Goal: Task Accomplishment & Management: Manage account settings

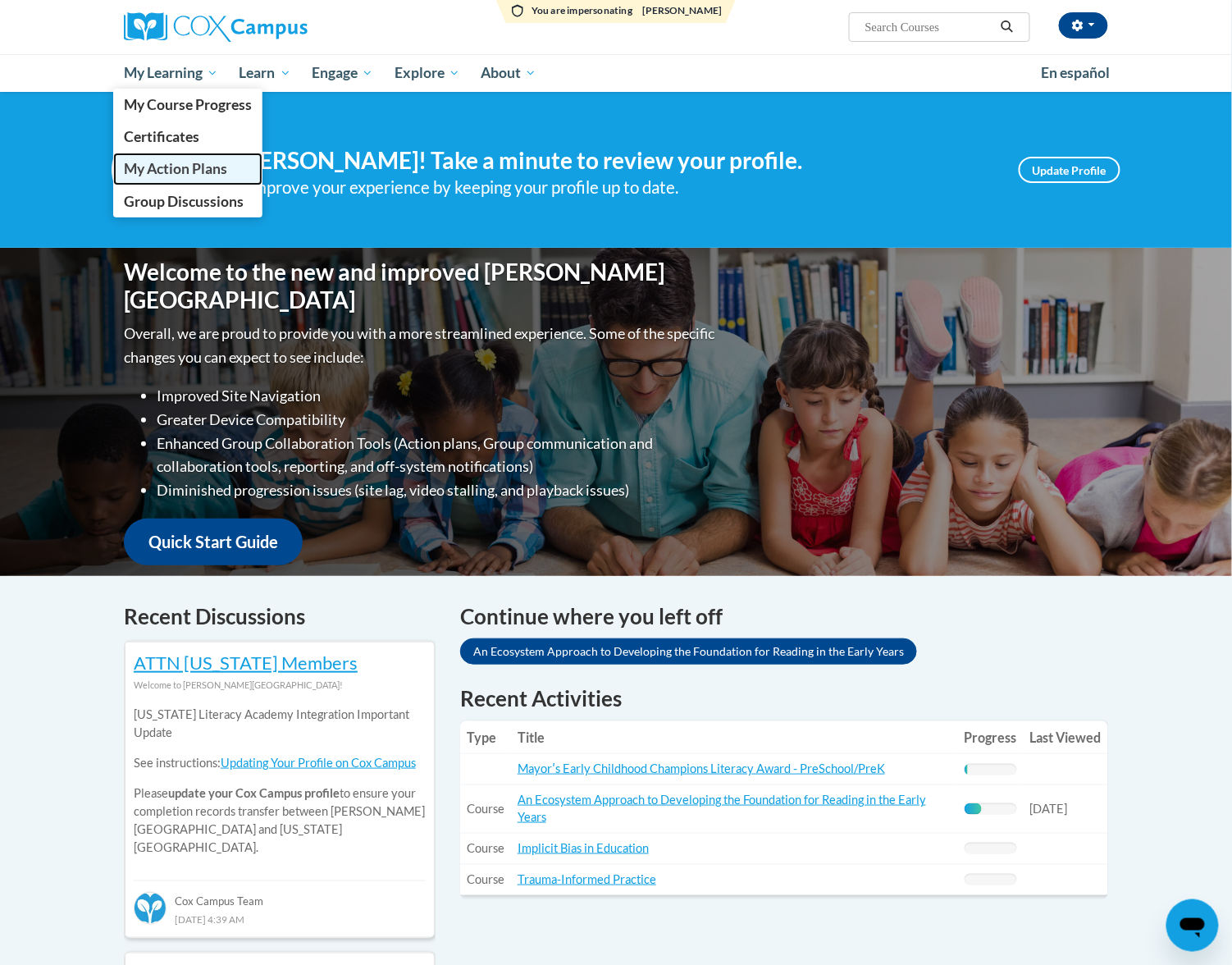
click at [142, 160] on span "My Action Plans" at bounding box center [175, 168] width 104 height 17
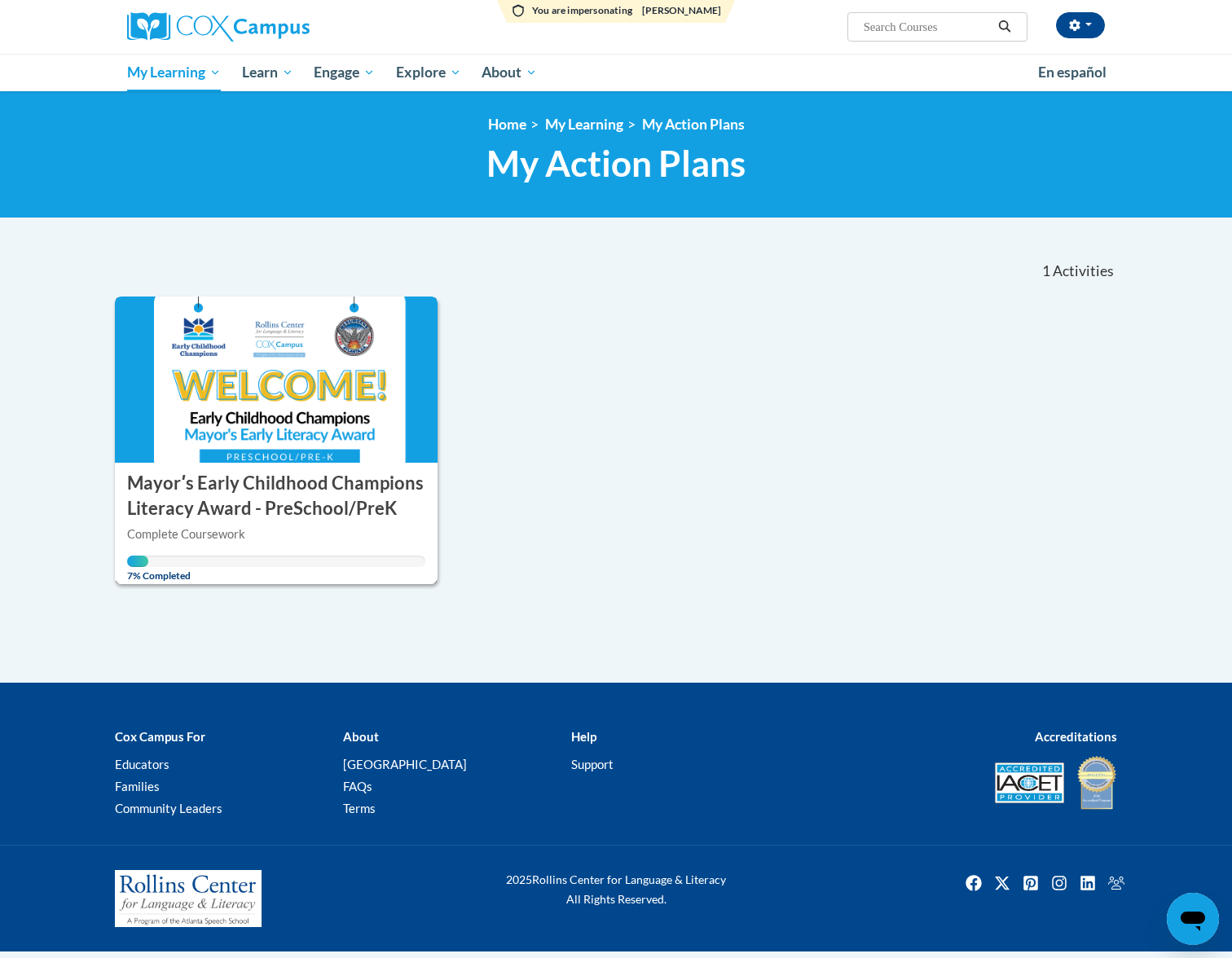
click at [223, 507] on h3 "Mayorʹs Early Childhood Champions Literacy Award - PreSchool/PreK" at bounding box center [276, 496] width 298 height 50
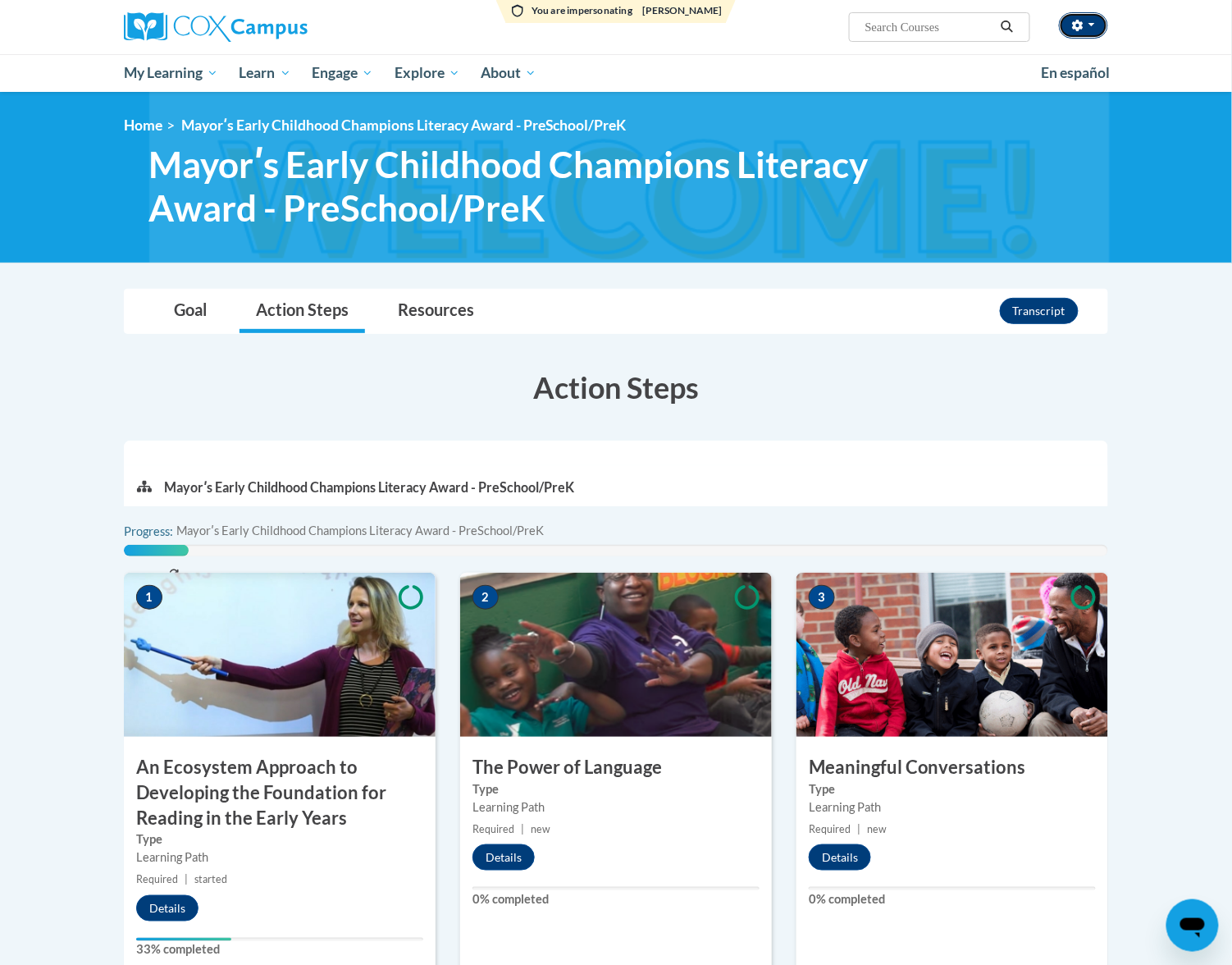
click at [1080, 17] on button "button" at bounding box center [1083, 26] width 49 height 27
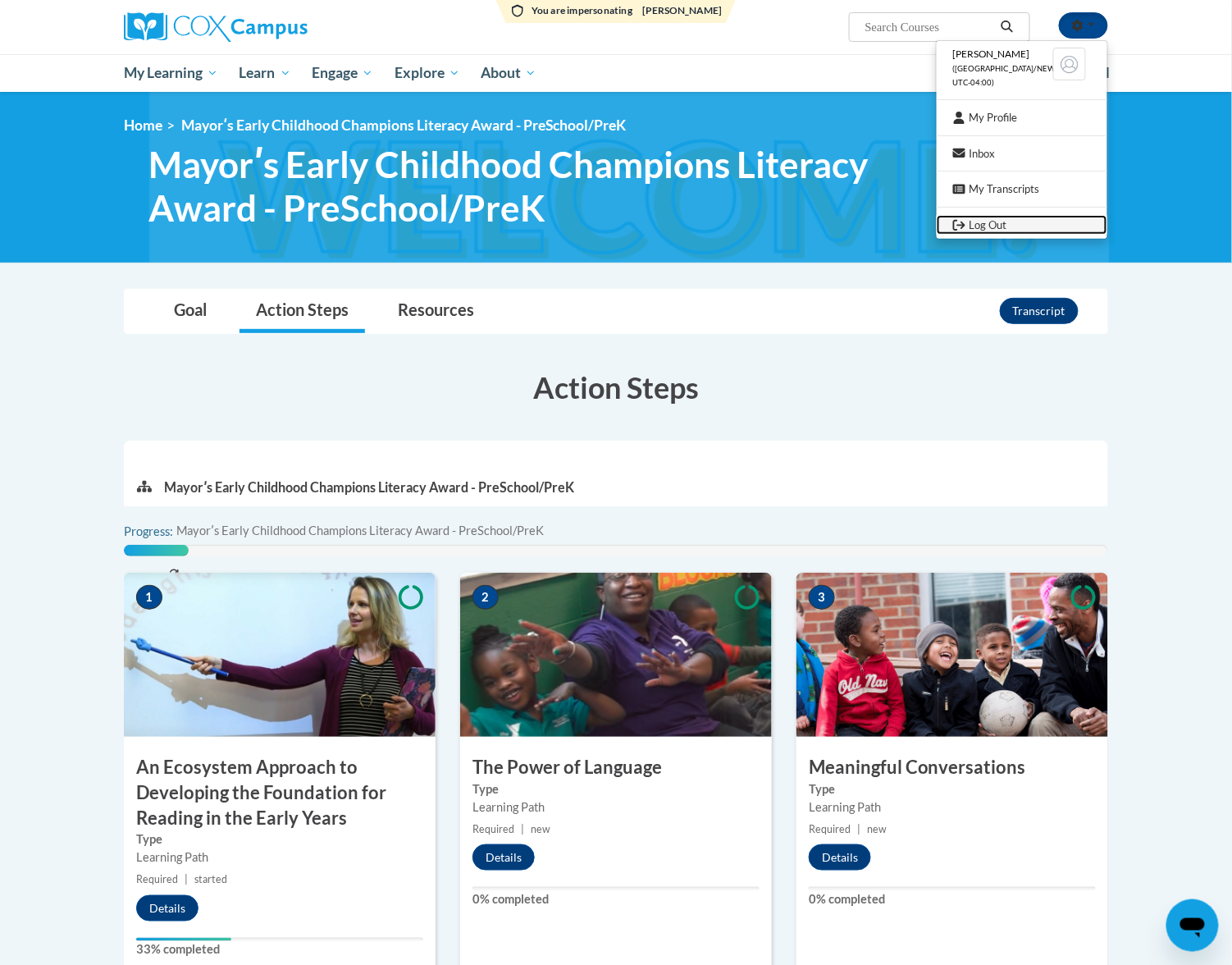
click at [1042, 218] on link "Log Out" at bounding box center [1022, 225] width 171 height 21
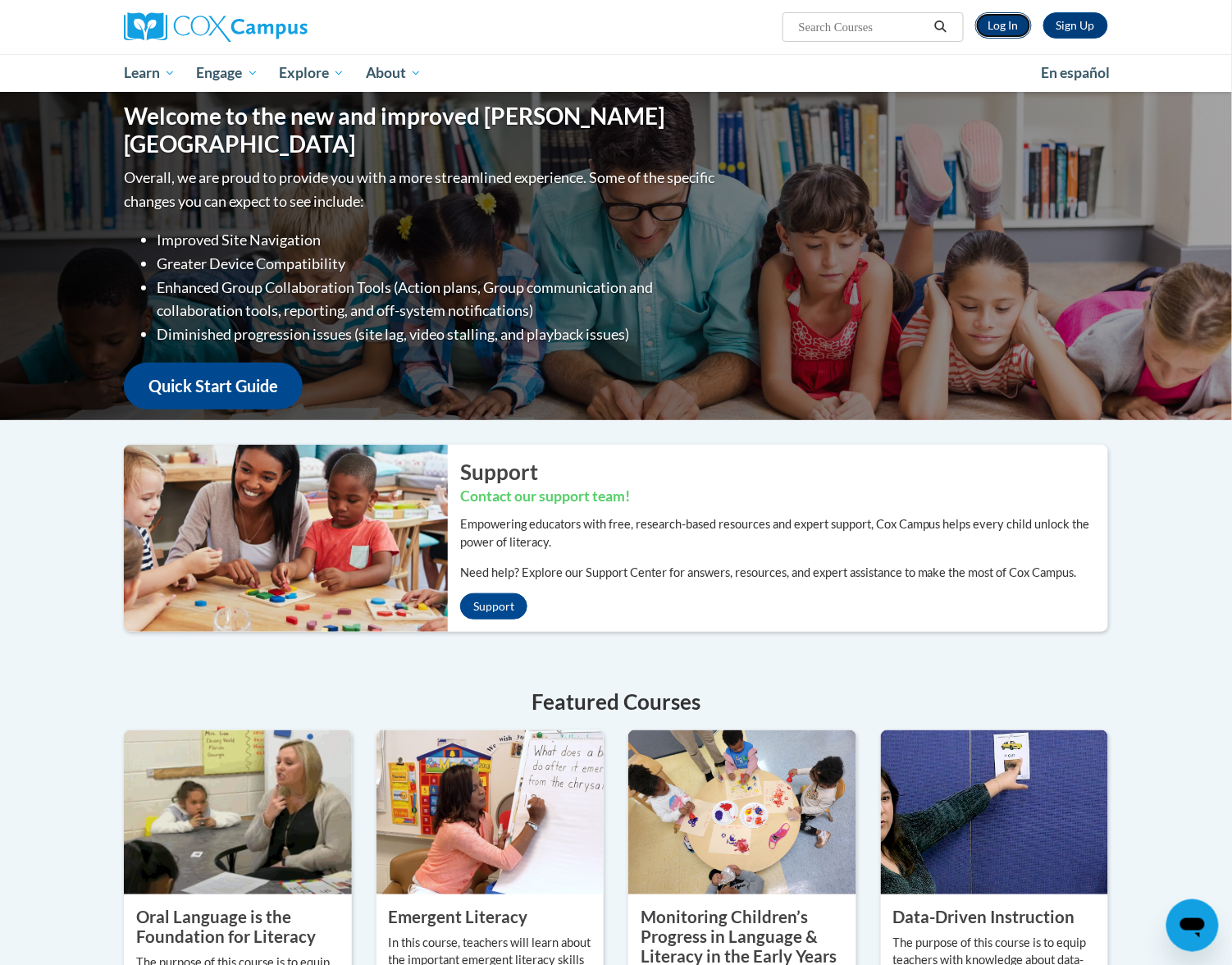
click at [1014, 27] on link "Log In" at bounding box center [1004, 26] width 56 height 27
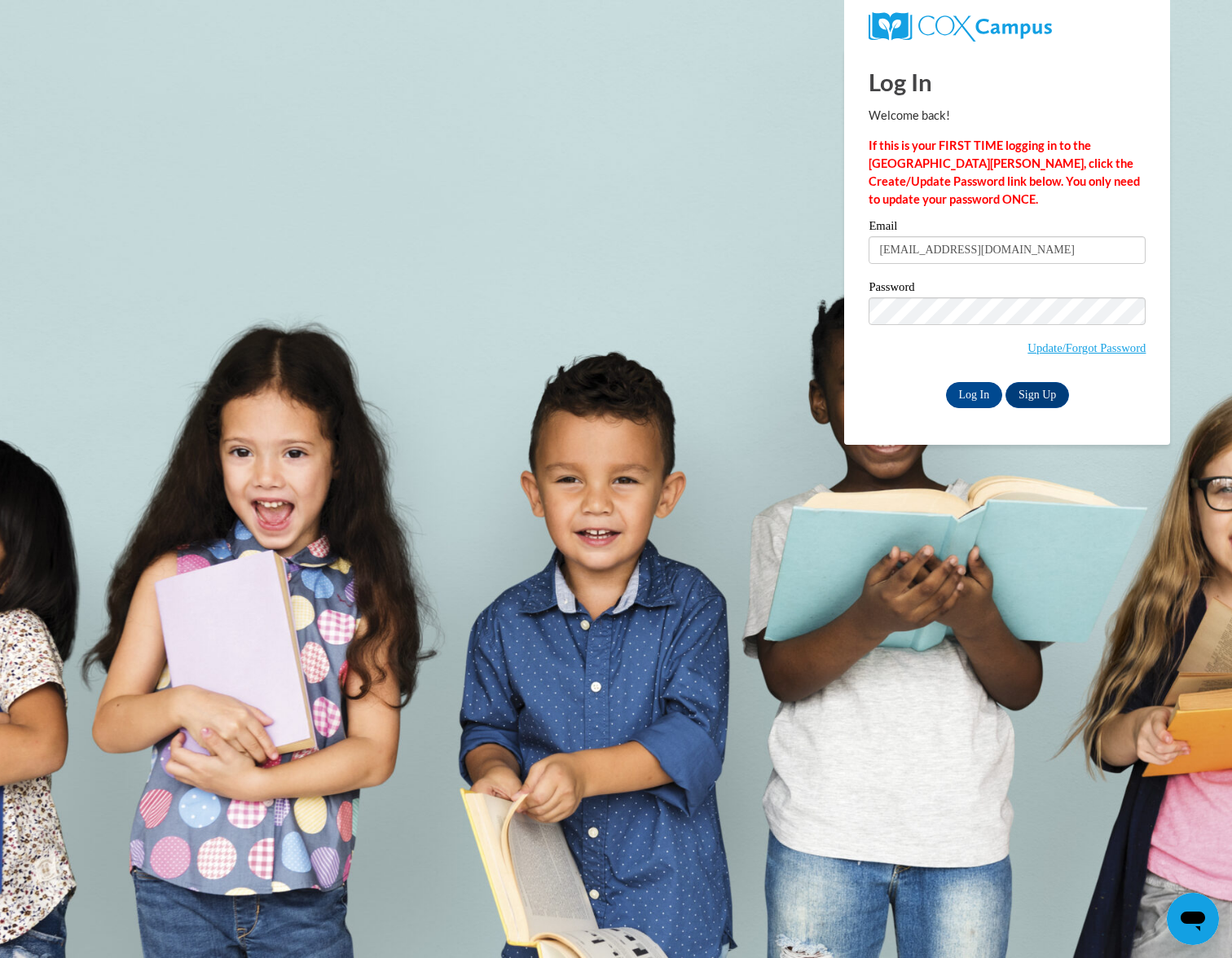
click at [828, 441] on body "Log In Welcome back! If this is your FIRST TIME logging in to the NEW Cox Campu…" at bounding box center [616, 479] width 1232 height 958
click at [953, 404] on input "Log In" at bounding box center [974, 395] width 57 height 26
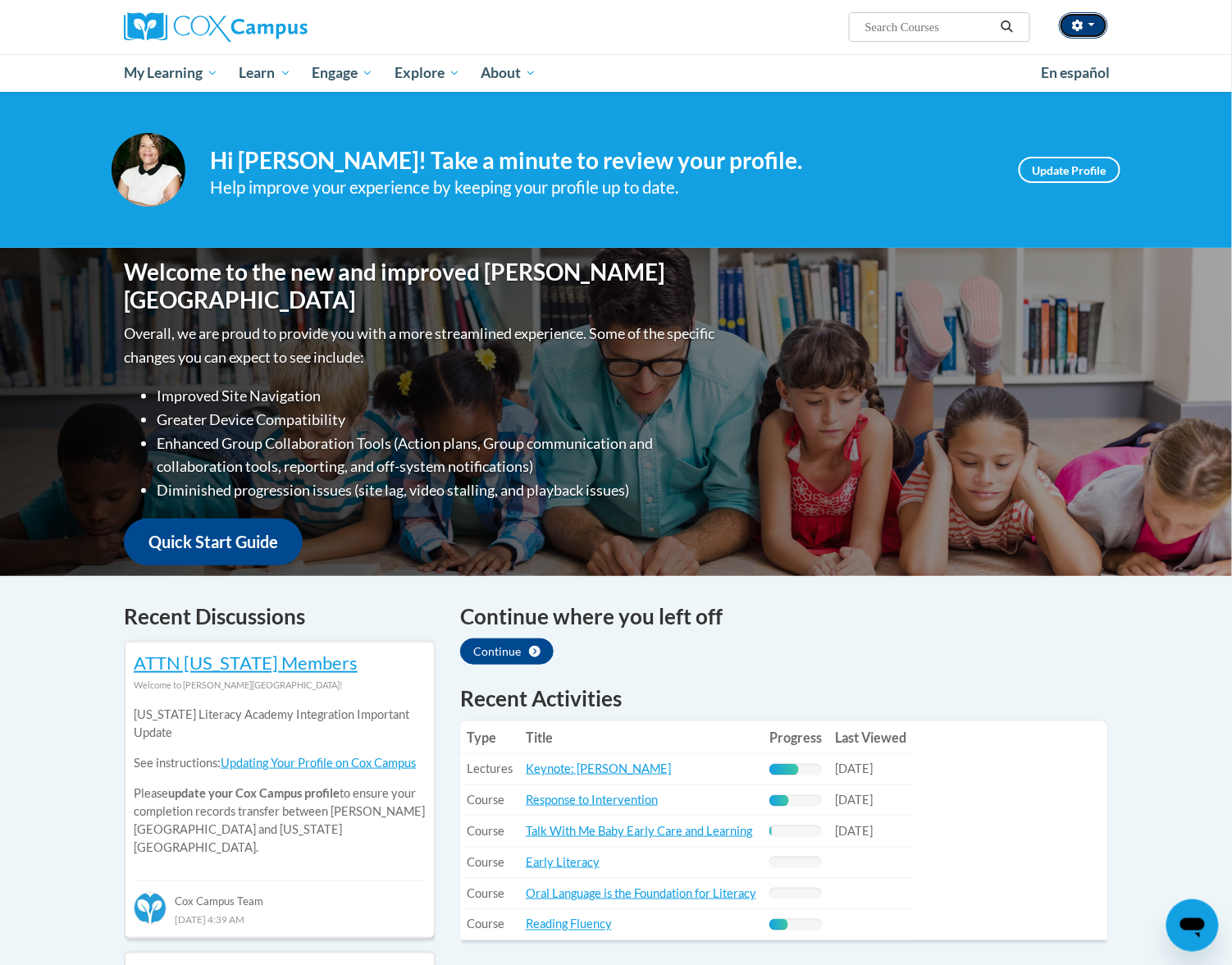
click at [1098, 25] on button "button" at bounding box center [1083, 26] width 49 height 27
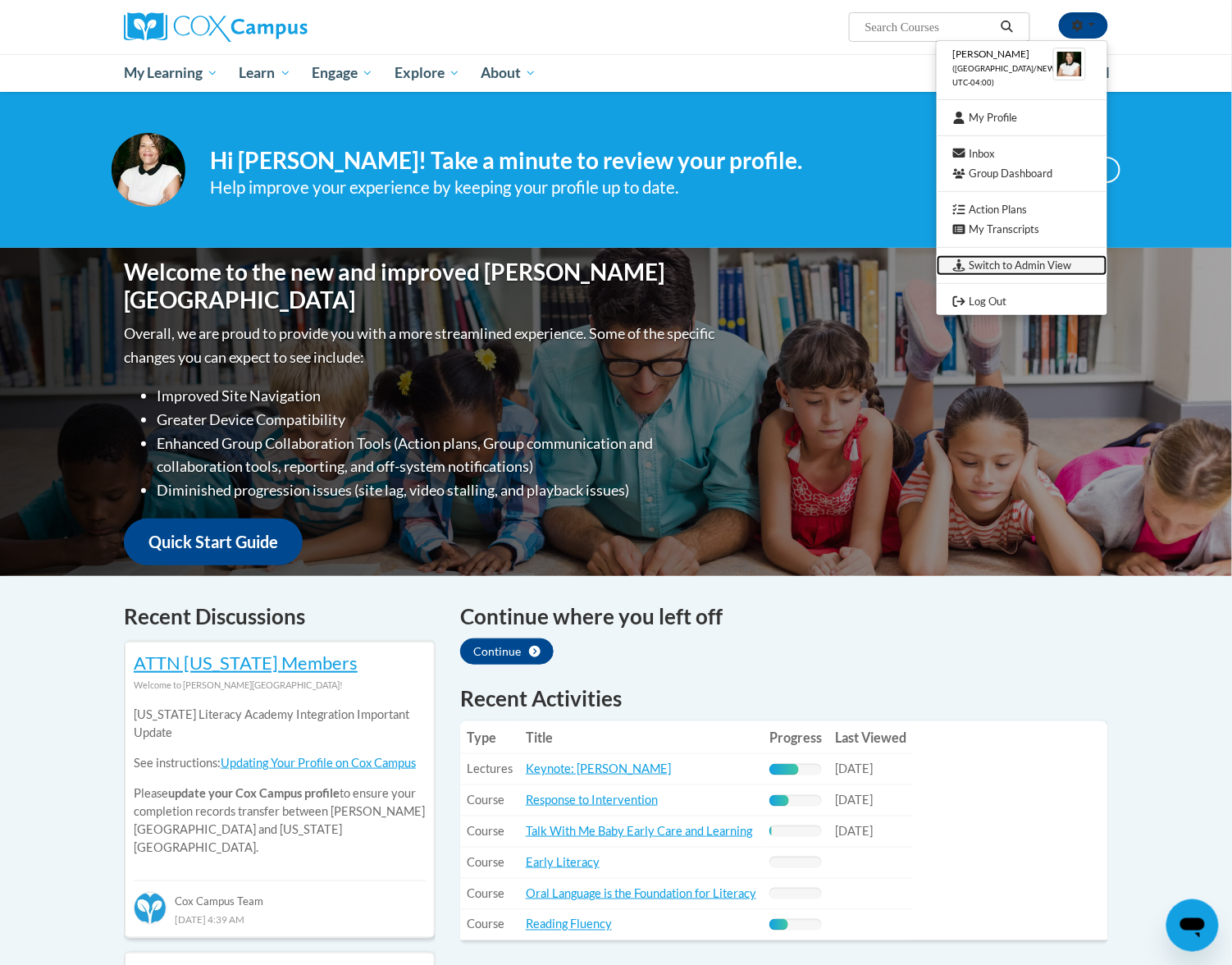
click at [1029, 261] on link "Switch to Admin View" at bounding box center [1022, 266] width 171 height 21
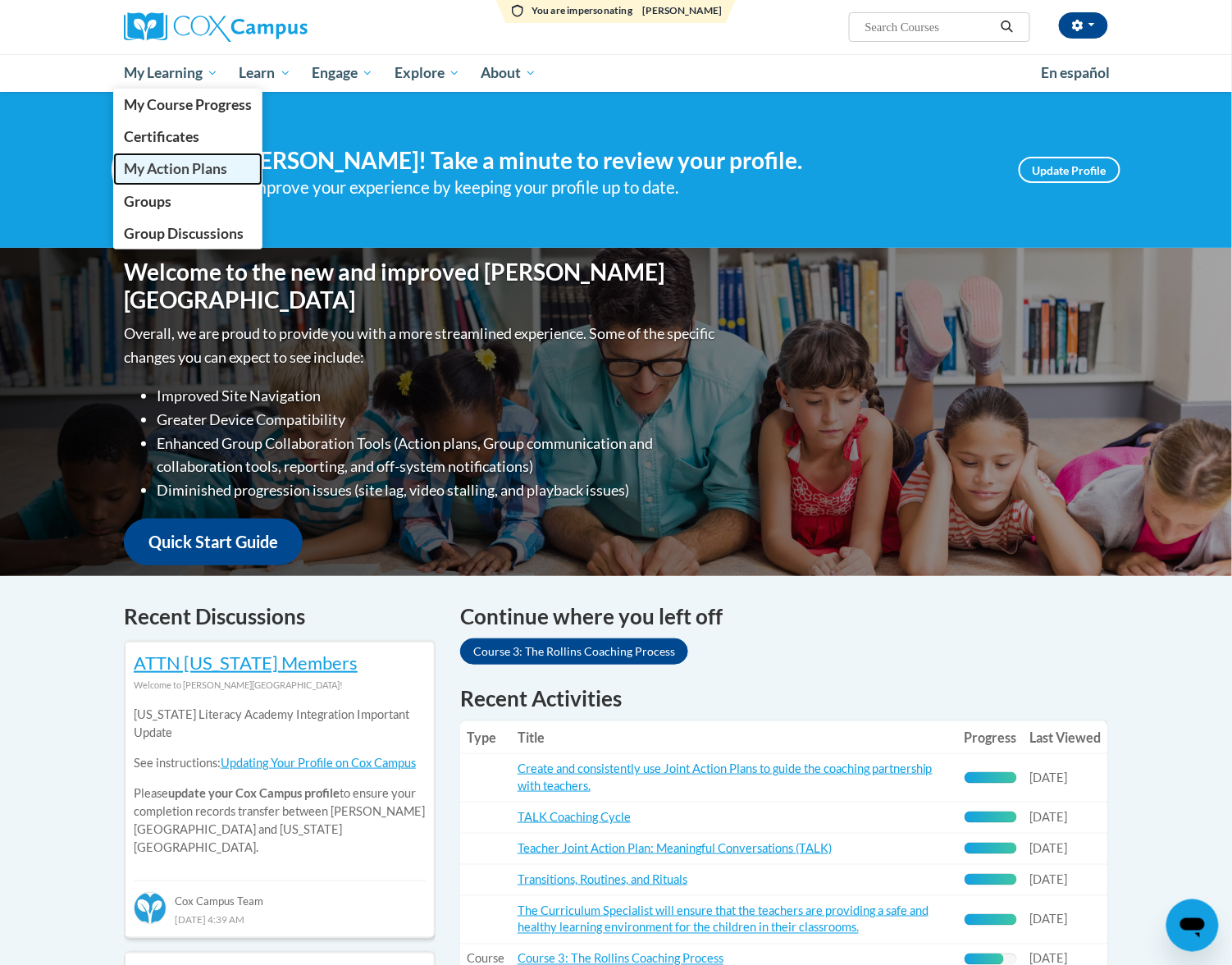
click at [168, 161] on span "My Action Plans" at bounding box center [175, 168] width 104 height 17
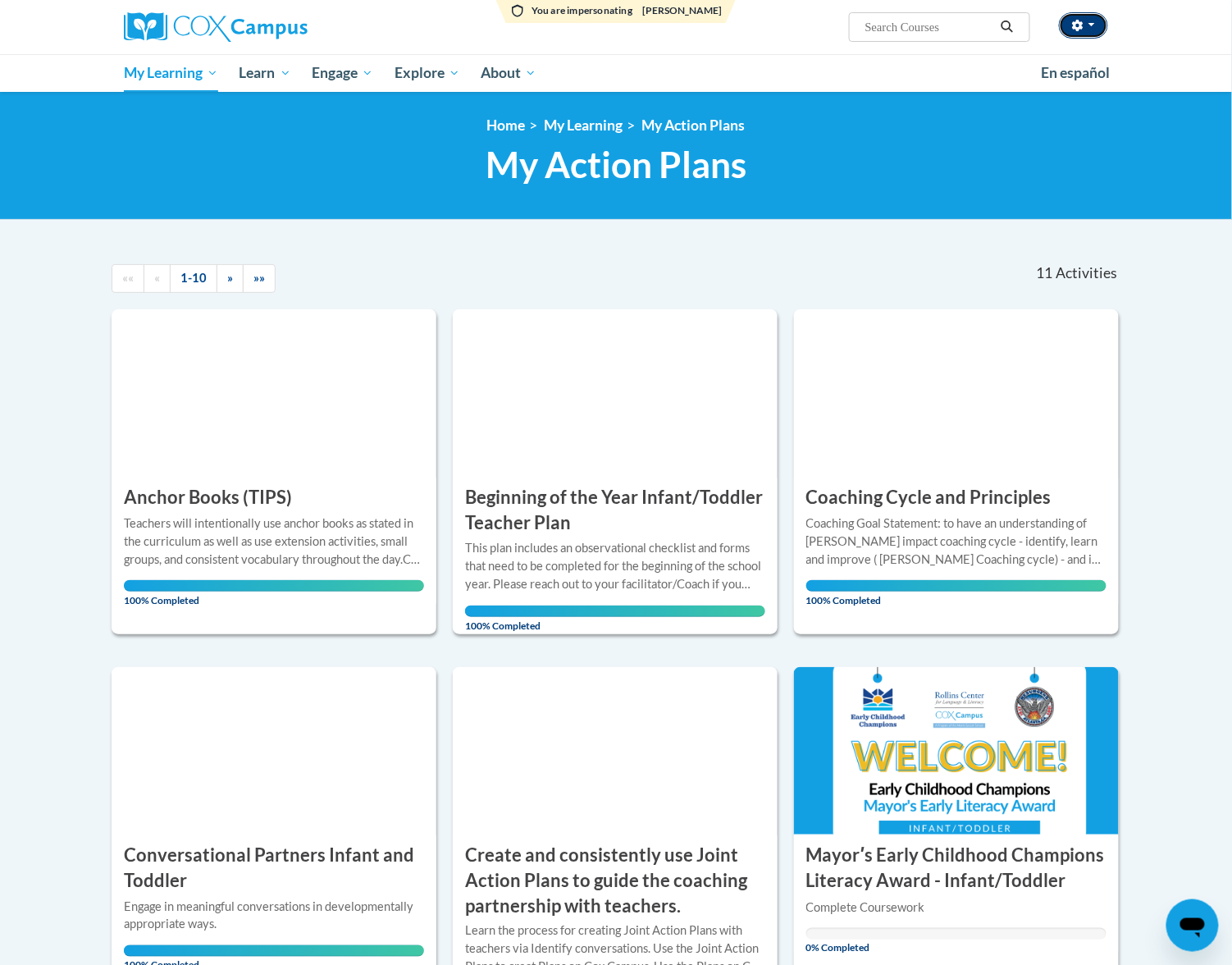
click at [1073, 31] on icon "button" at bounding box center [1079, 26] width 12 height 12
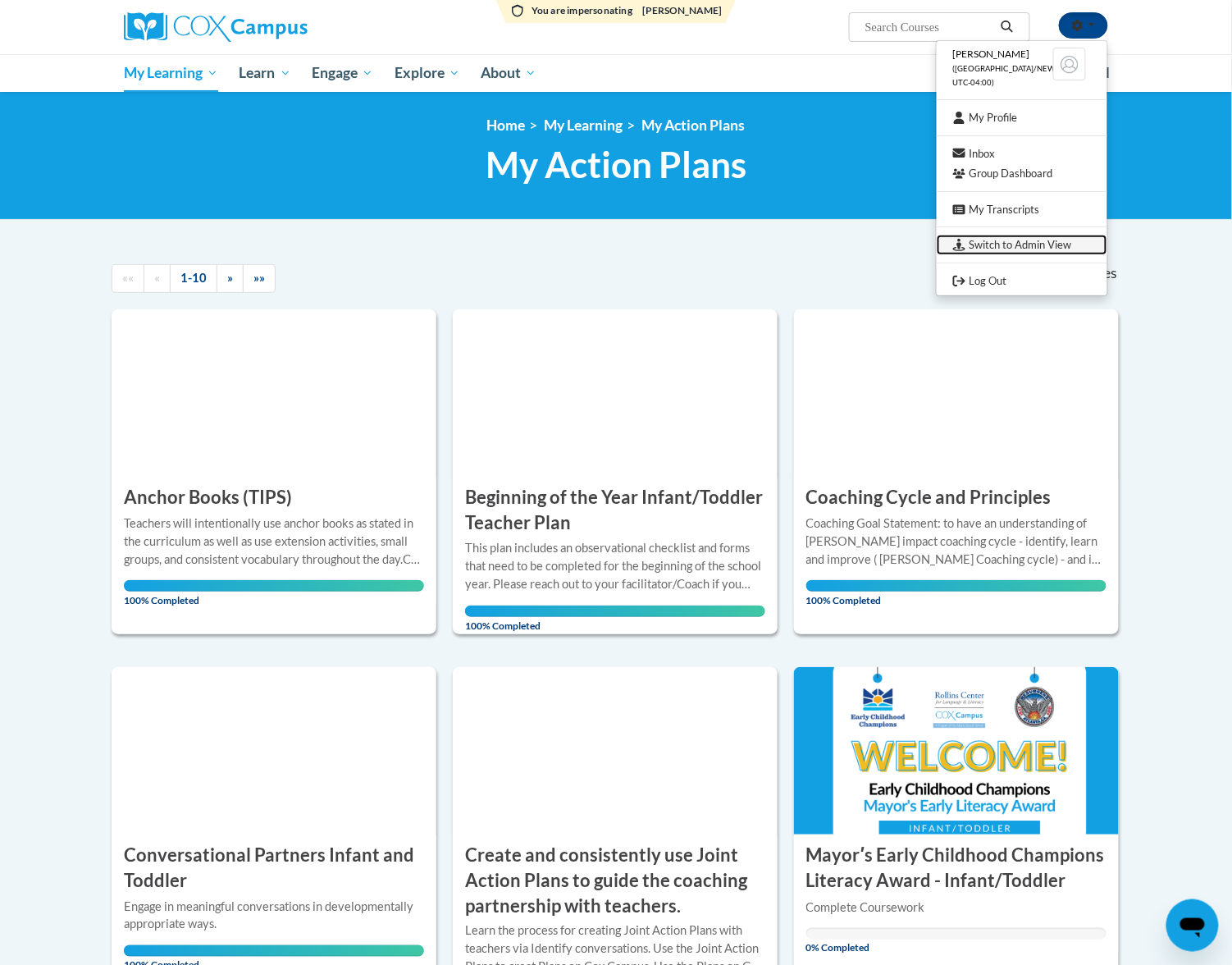
click at [1012, 243] on link "Switch to Admin View" at bounding box center [1022, 245] width 171 height 21
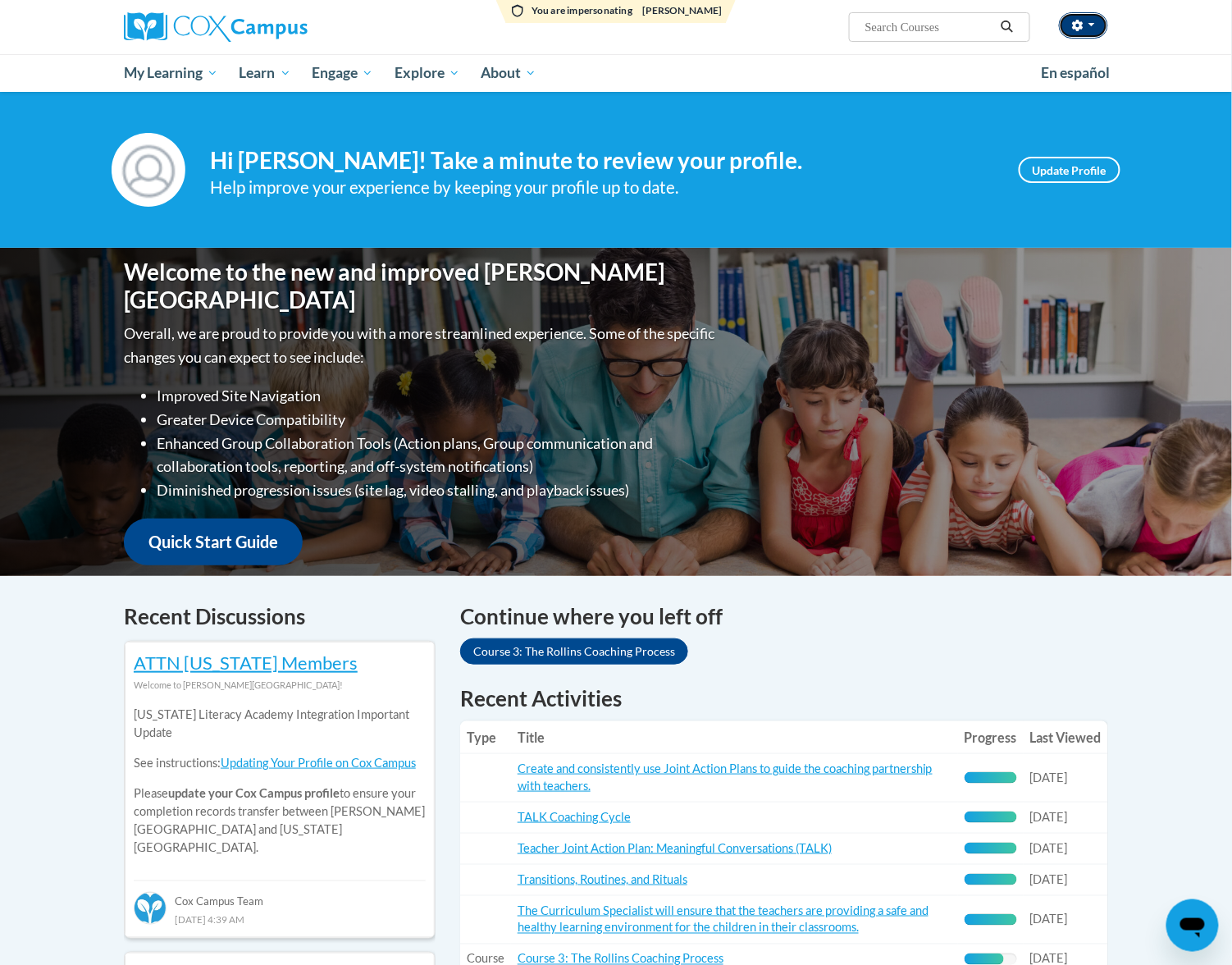
click at [1068, 17] on button "button" at bounding box center [1083, 26] width 49 height 27
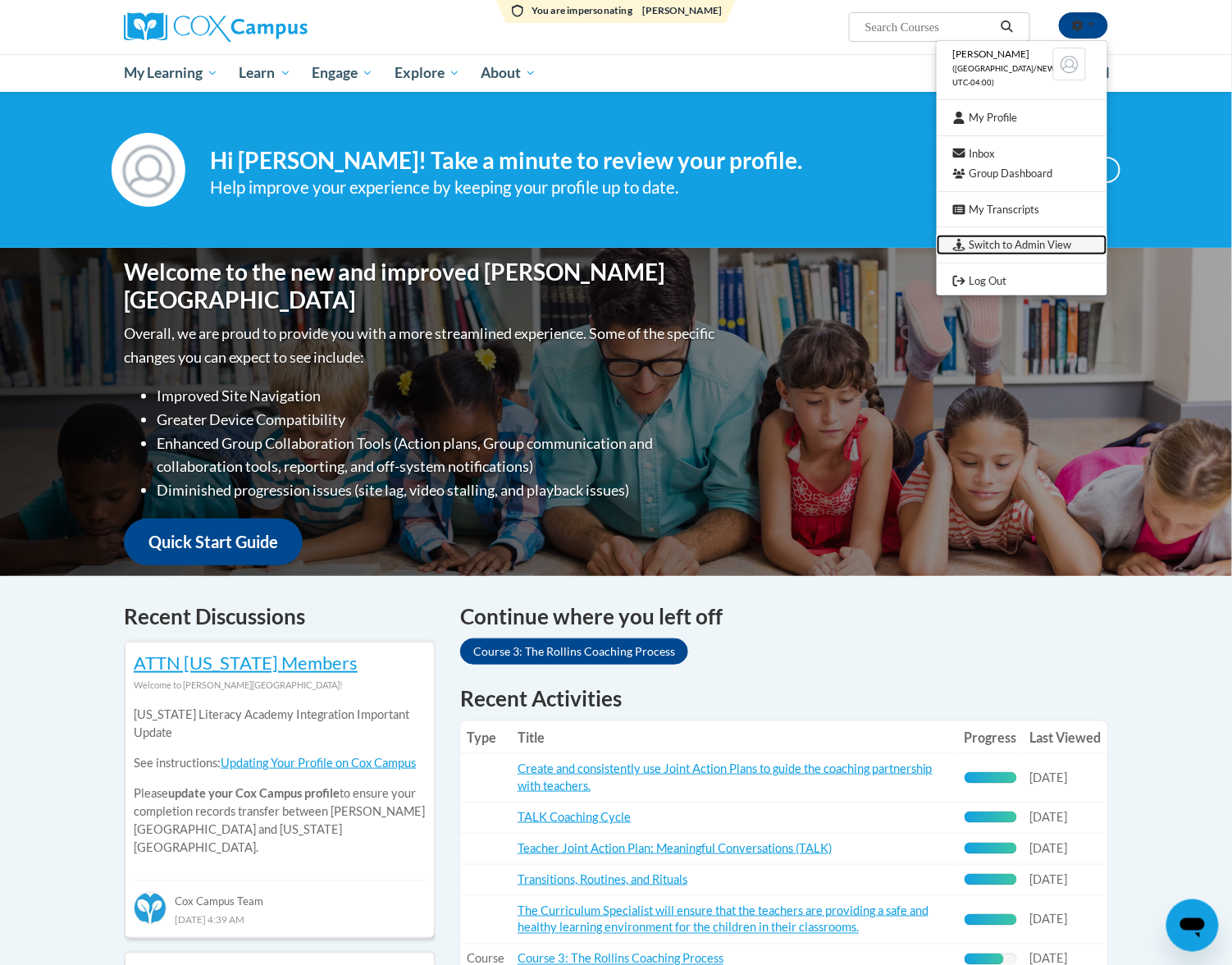
click at [1047, 237] on link "Switch to Admin View" at bounding box center [1022, 245] width 171 height 21
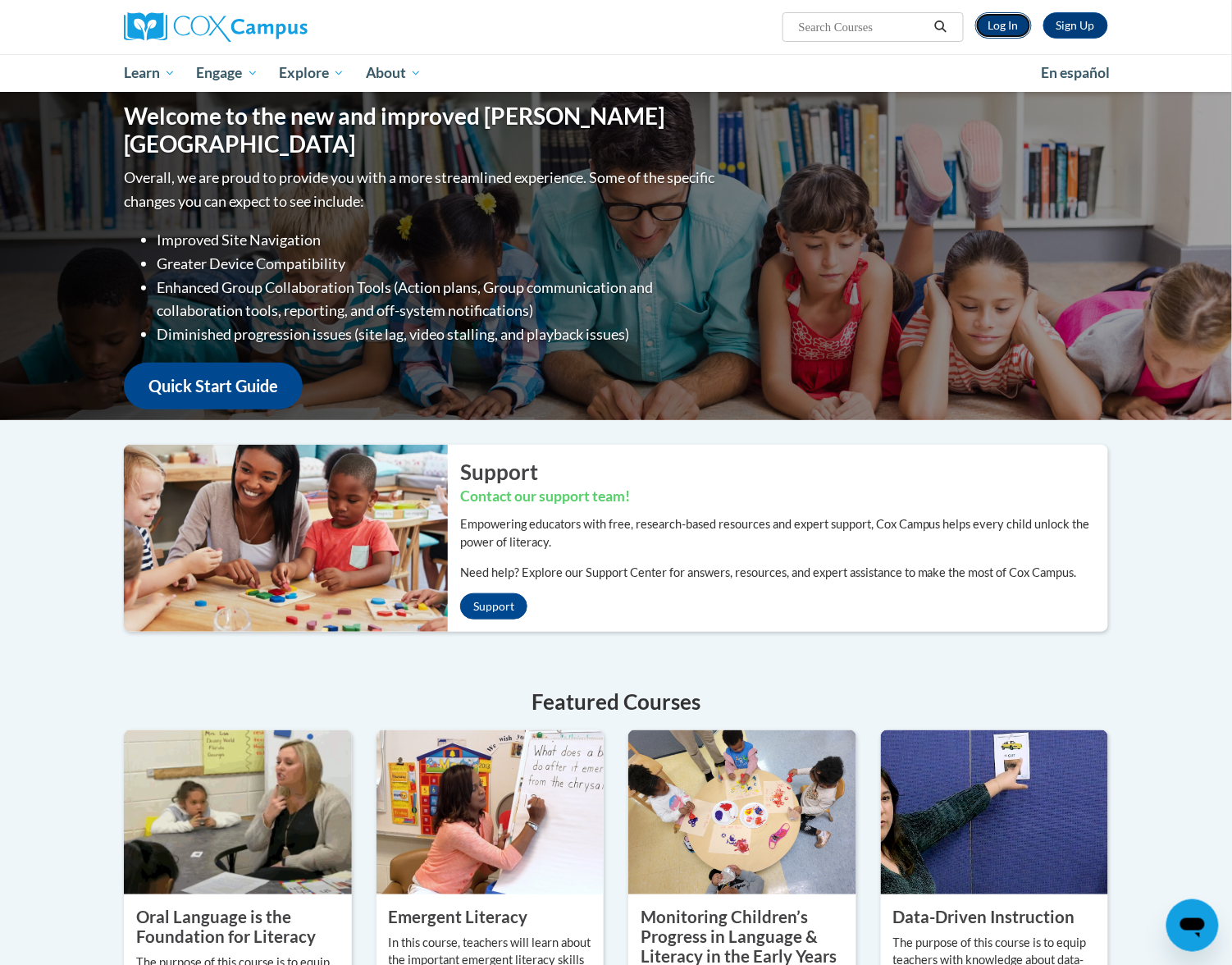
click at [995, 21] on link "Log In" at bounding box center [1004, 26] width 56 height 27
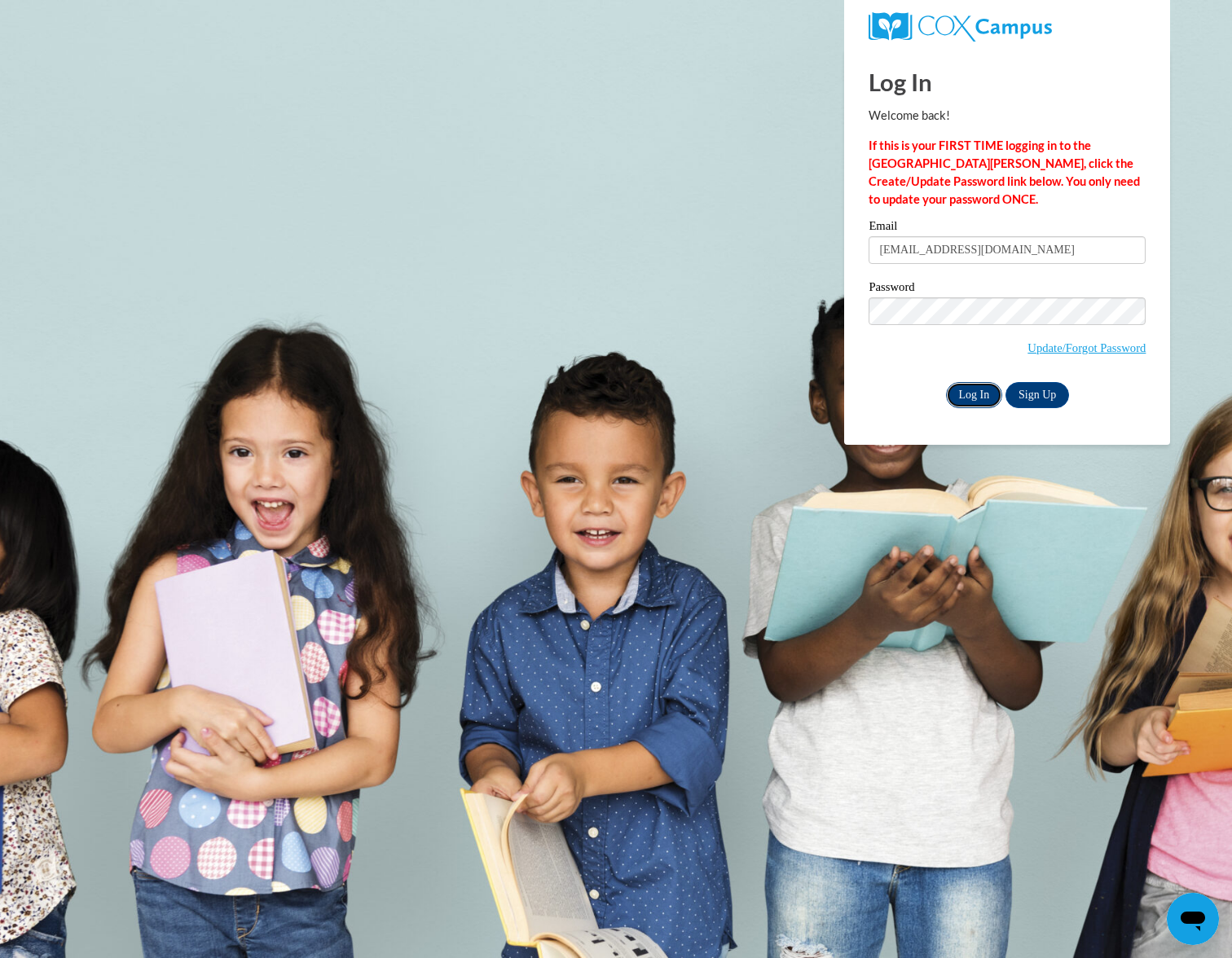
click at [986, 392] on input "Log In" at bounding box center [974, 395] width 57 height 26
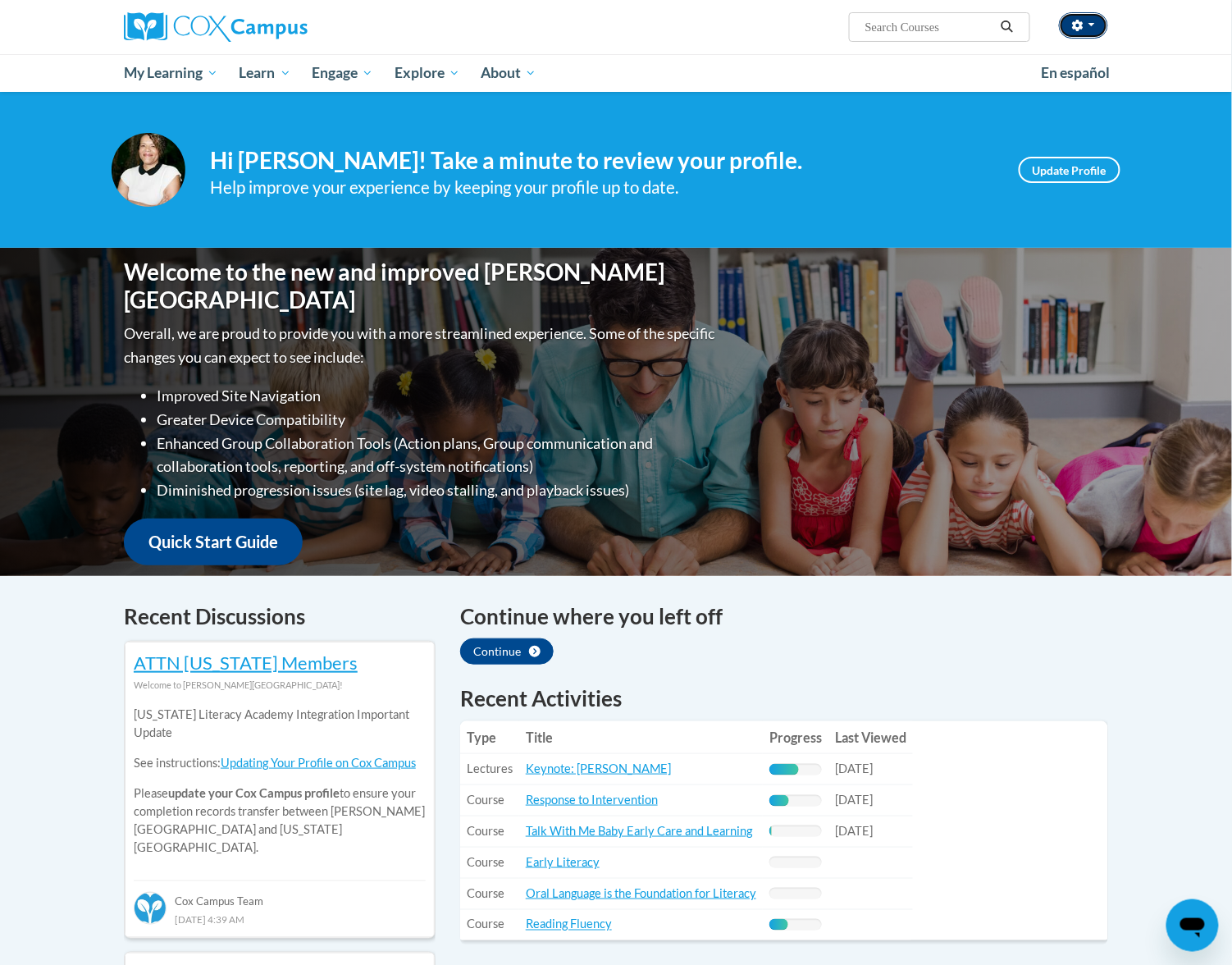
click at [1094, 30] on button "button" at bounding box center [1083, 26] width 49 height 27
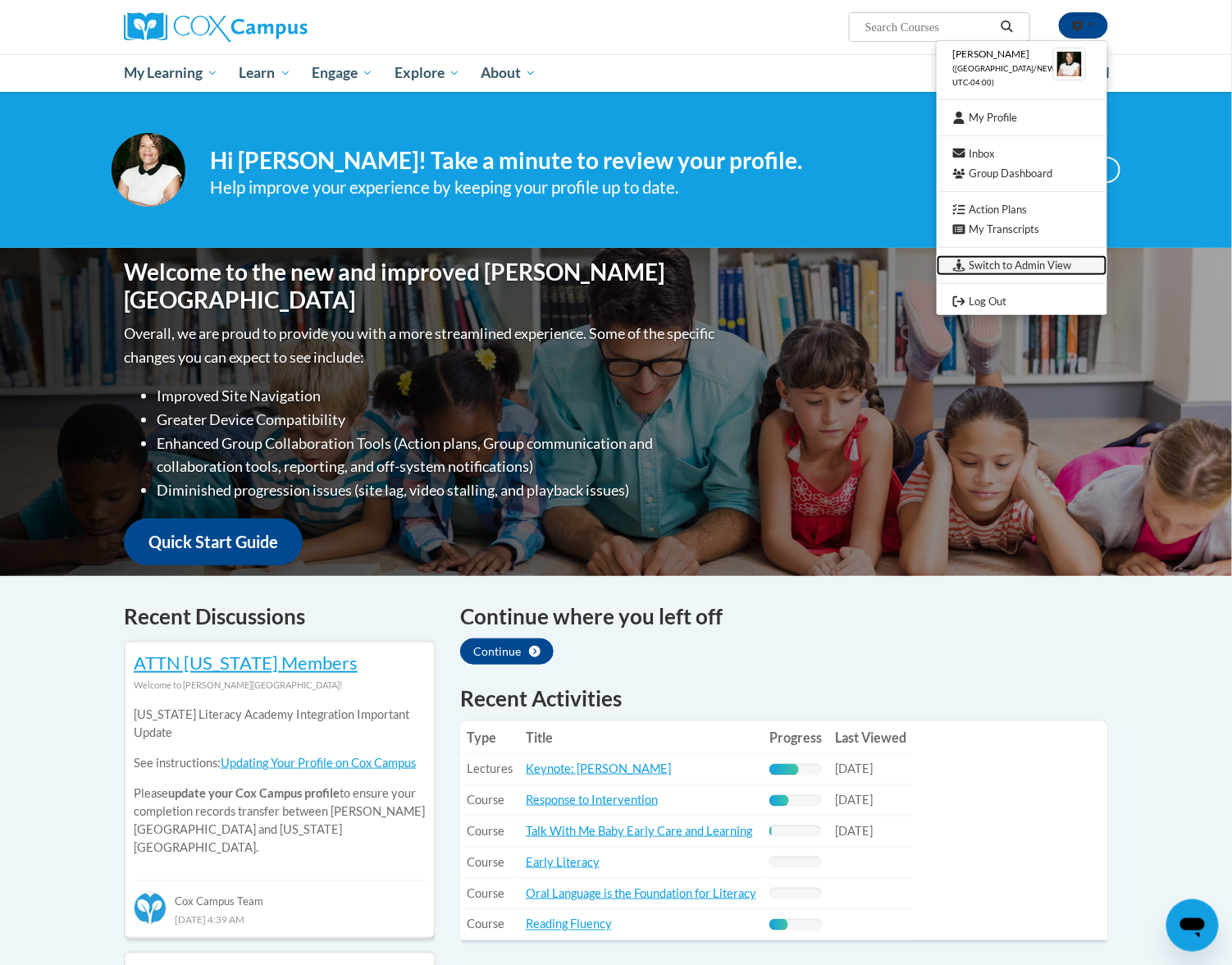
click at [1014, 269] on link "Switch to Admin View" at bounding box center [1022, 266] width 171 height 21
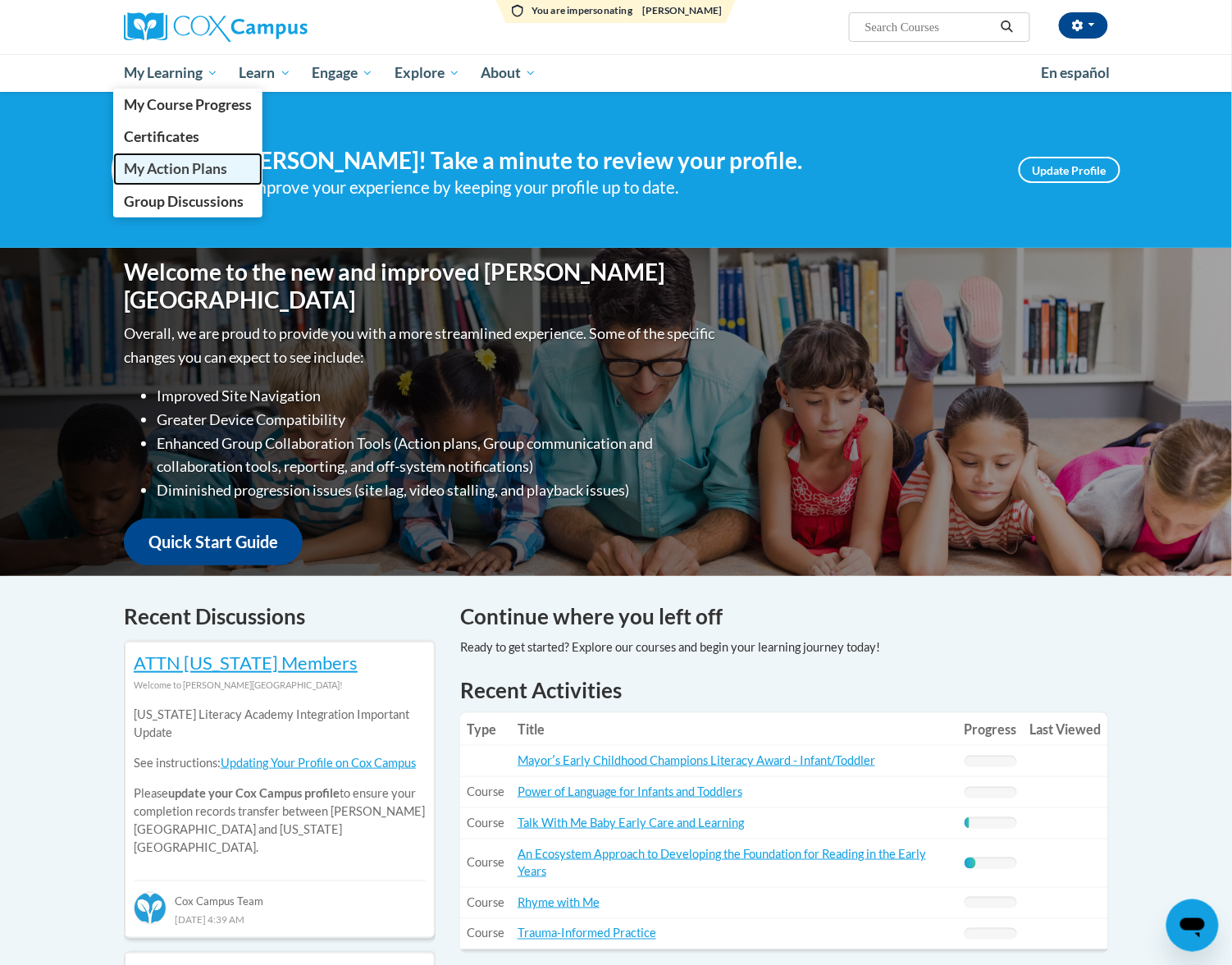
click at [158, 168] on span "My Action Plans" at bounding box center [175, 168] width 104 height 17
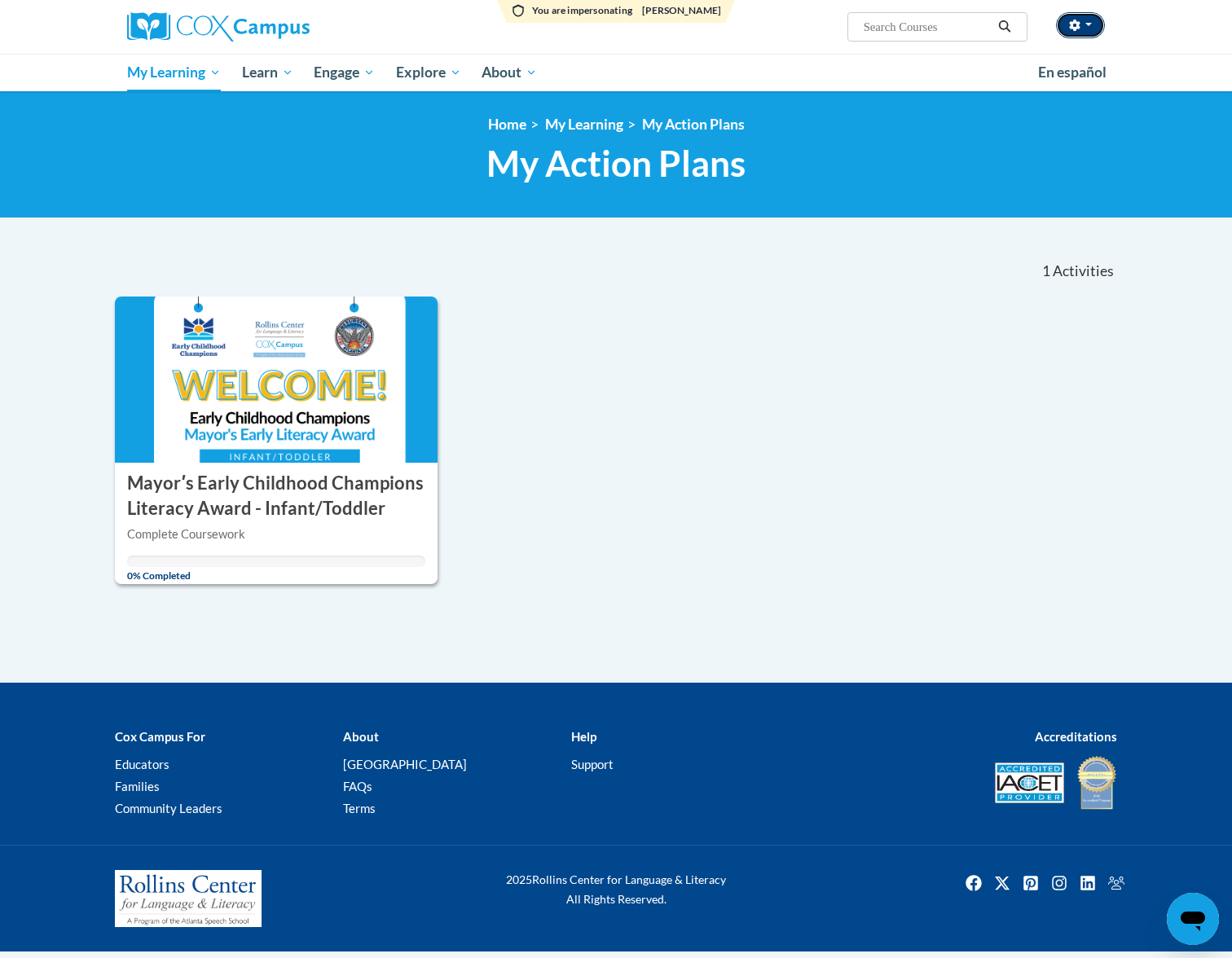
click at [1085, 24] on span "button" at bounding box center [1089, 25] width 7 height 3
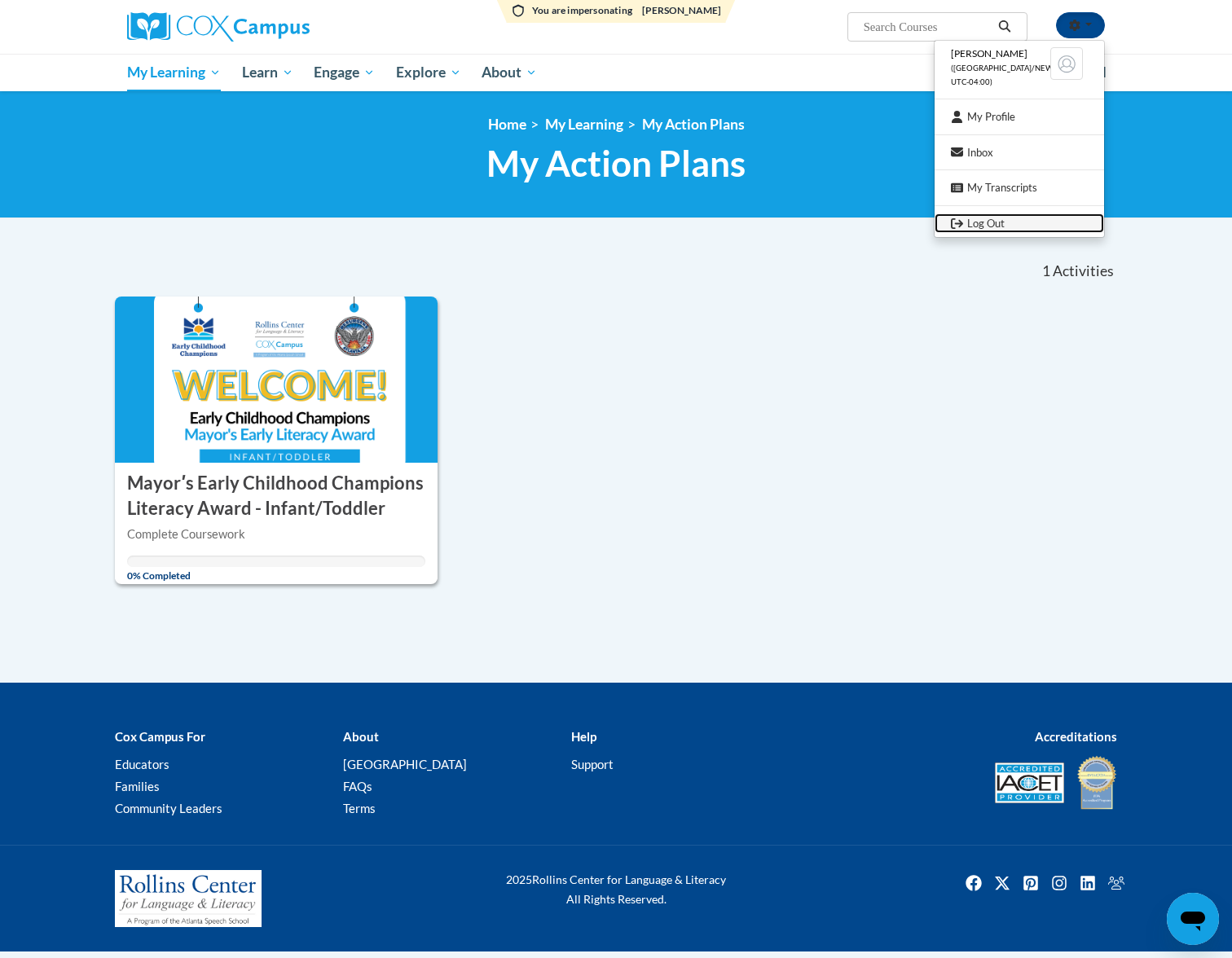
click at [1008, 225] on link "Log Out" at bounding box center [1019, 223] width 170 height 21
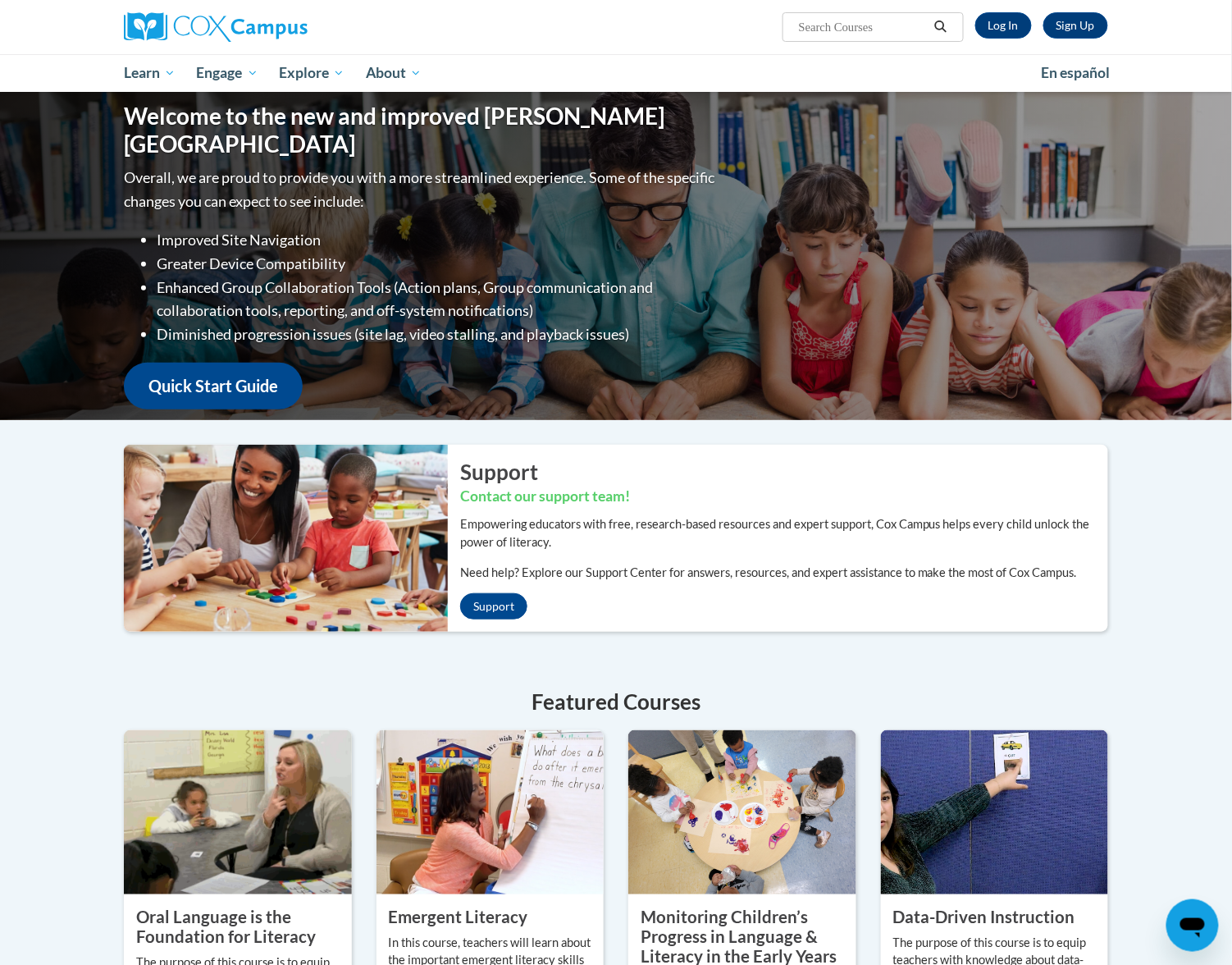
drag, startPoint x: 1186, startPoint y: 524, endPoint x: 1147, endPoint y: 292, distance: 235.3
click at [1186, 513] on div "Welcome to the new and improved Cox Campus Overall, we are proud to provide you…" at bounding box center [616, 642] width 1232 height 1101
click at [1000, 24] on link "Log In" at bounding box center [1004, 26] width 56 height 27
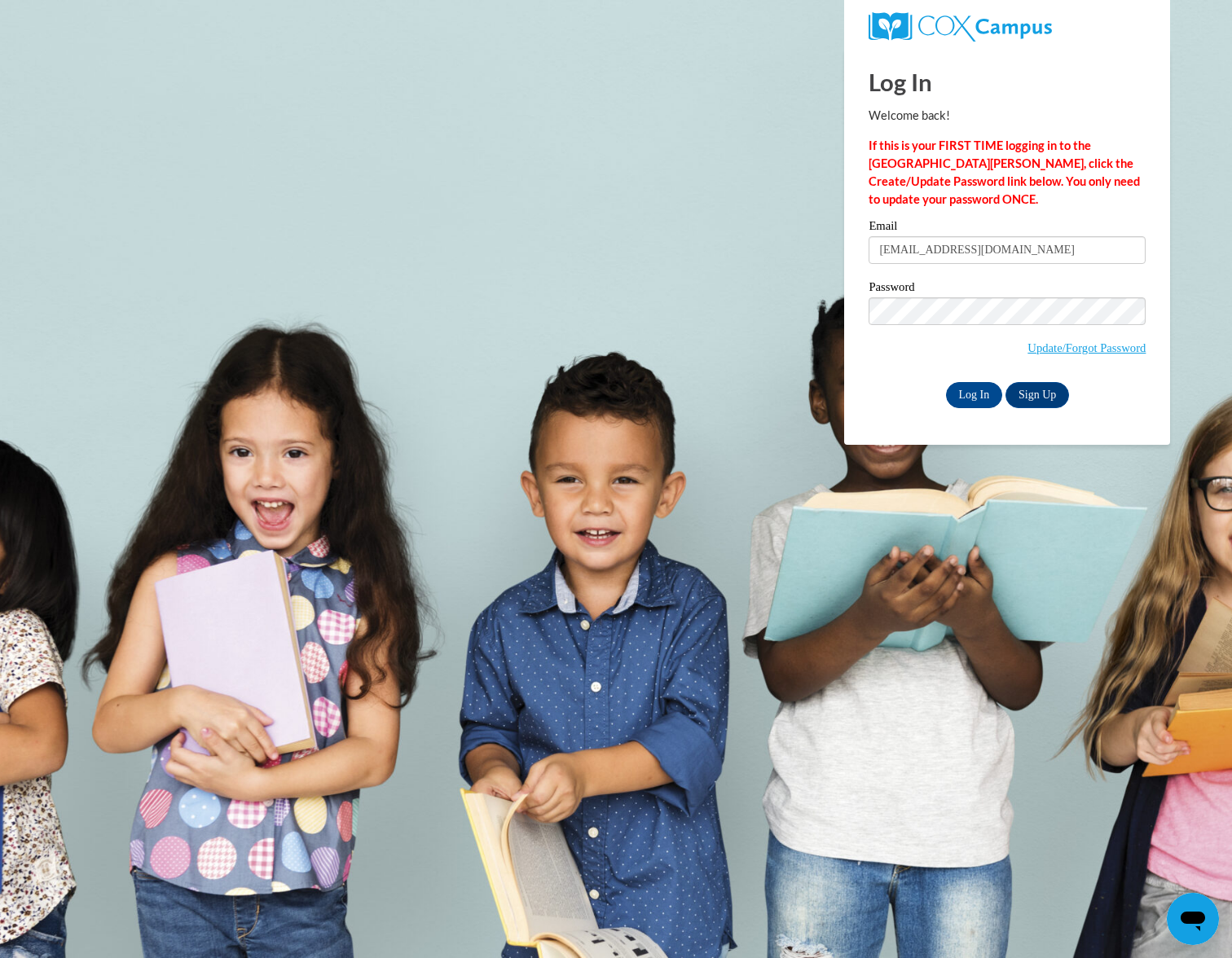
click at [747, 369] on body "Log In Welcome back! If this is your FIRST TIME logging in to the NEW Cox Campu…" at bounding box center [616, 479] width 1232 height 958
click at [947, 402] on input "Log In" at bounding box center [974, 395] width 57 height 26
click at [969, 395] on input "Log In" at bounding box center [974, 395] width 57 height 26
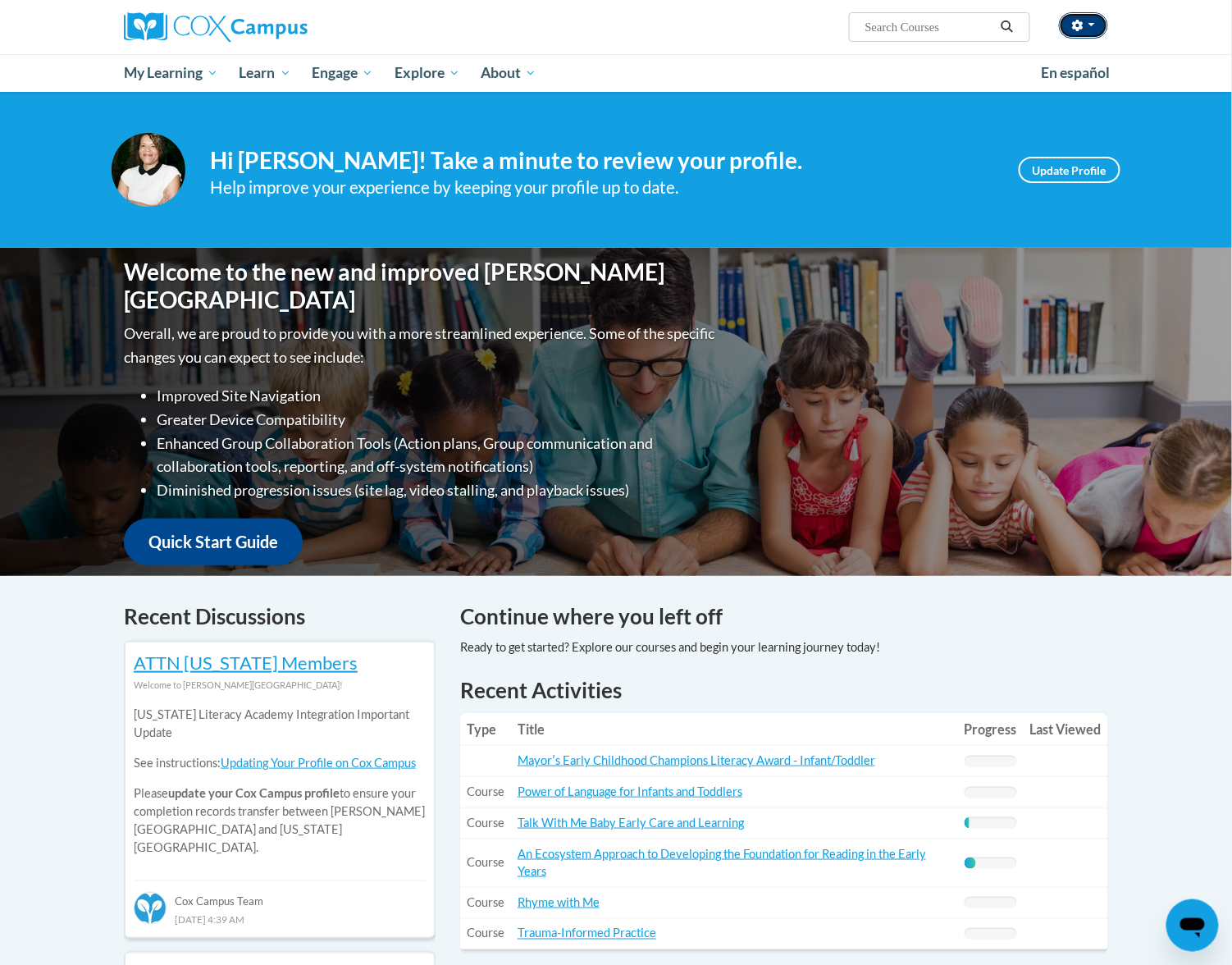
click at [1091, 30] on button "button" at bounding box center [1083, 26] width 49 height 27
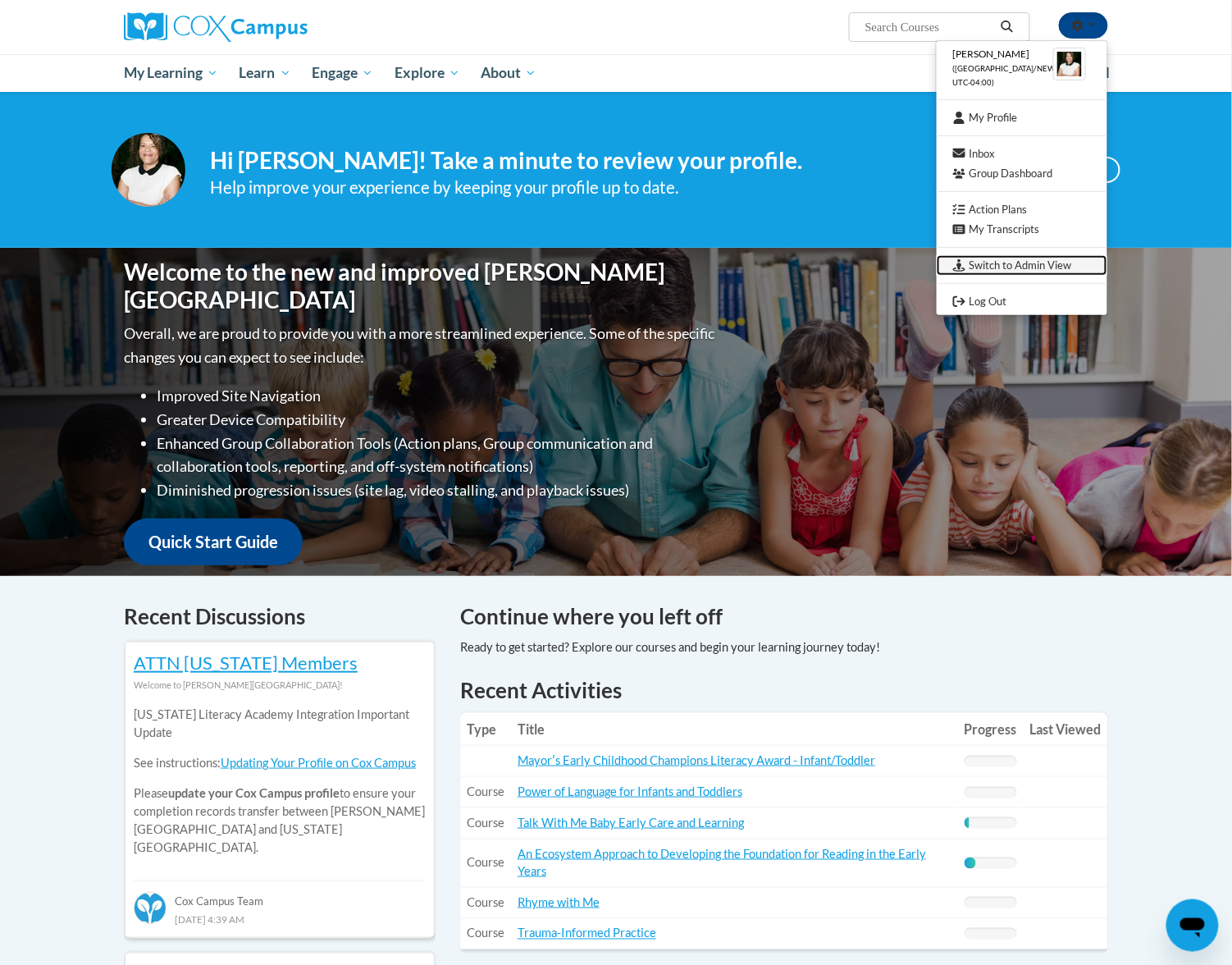
click at [1000, 267] on link "Switch to Admin View" at bounding box center [1022, 266] width 171 height 21
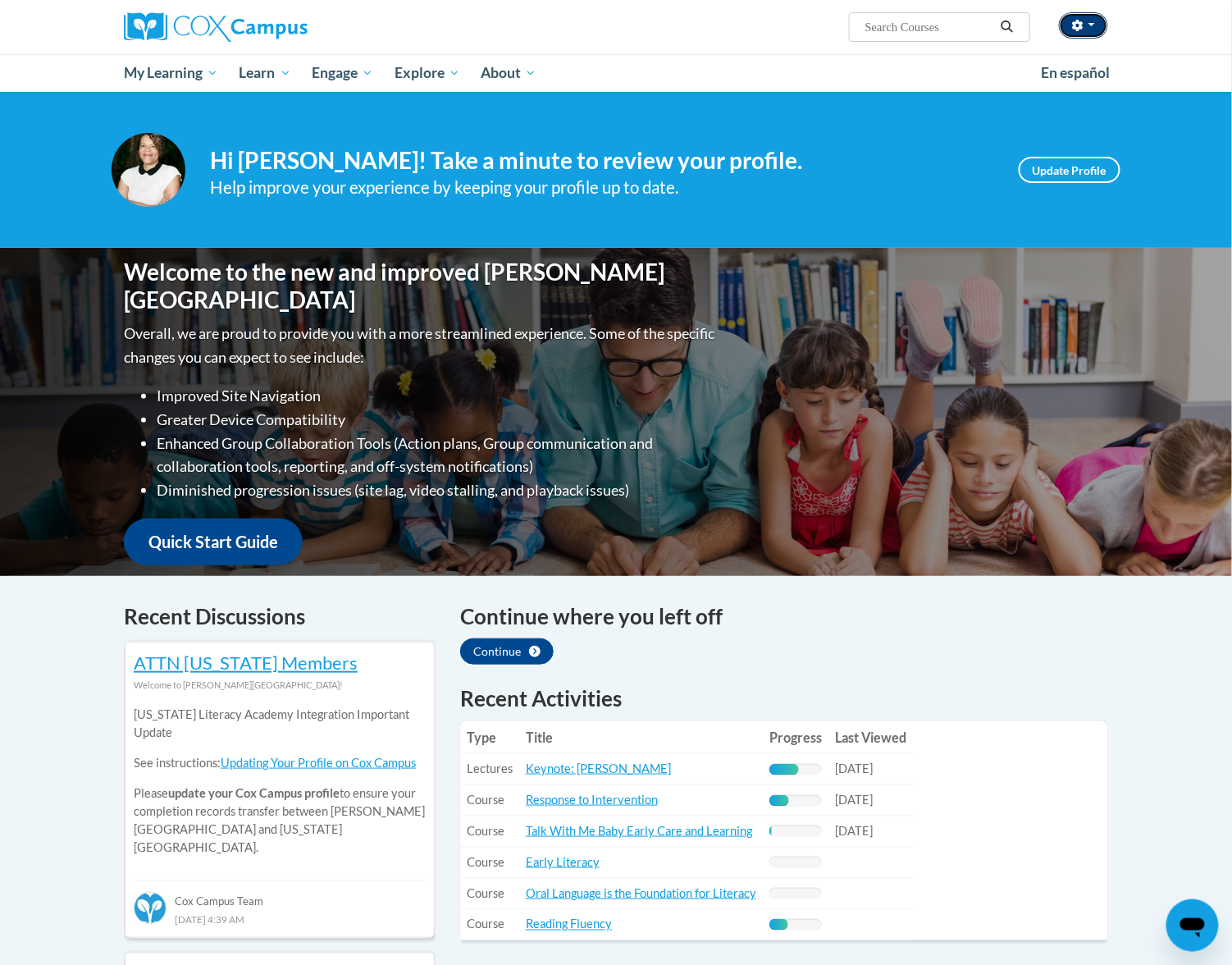
click at [1074, 17] on button "button" at bounding box center [1083, 26] width 49 height 27
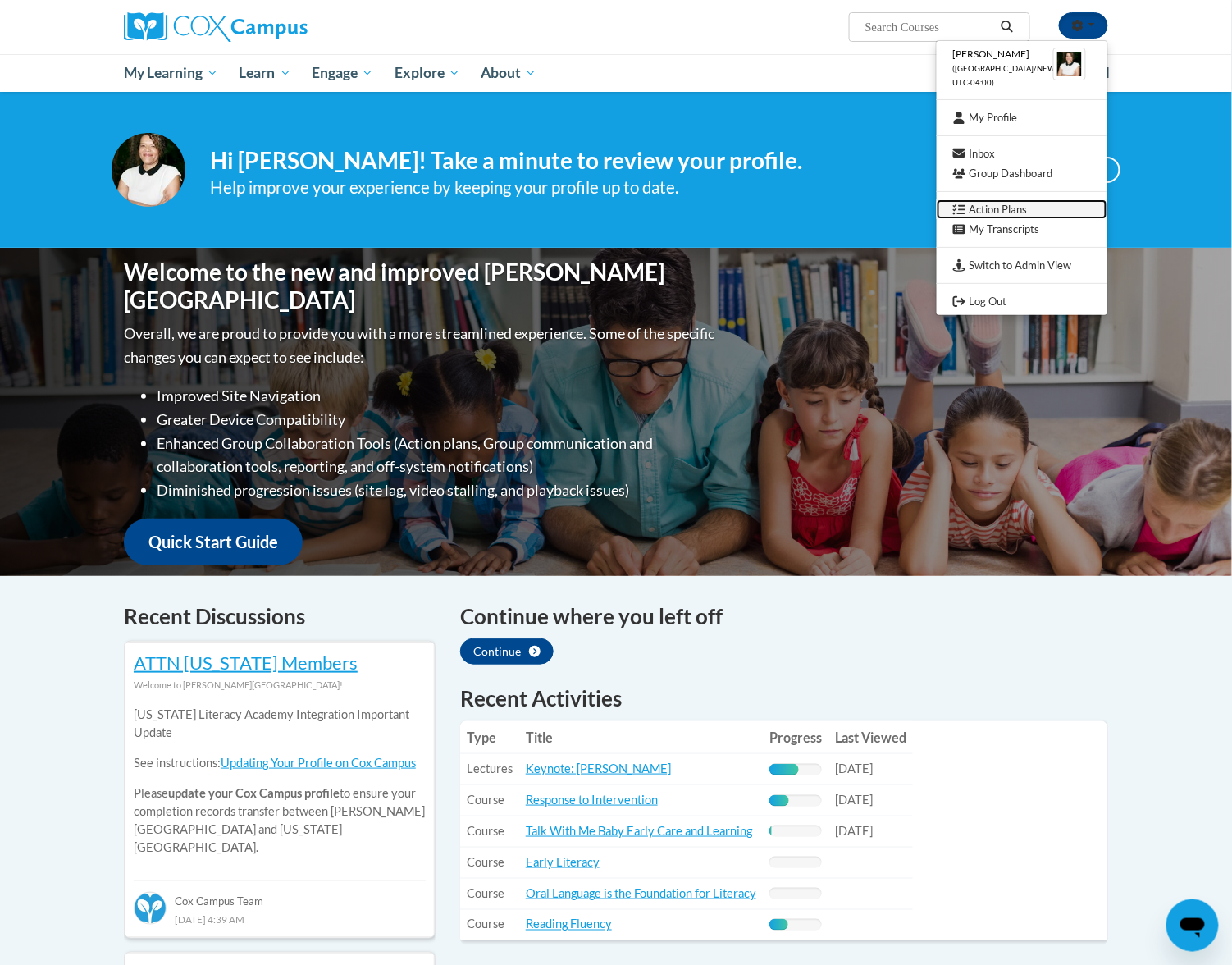
click at [1037, 208] on link "Action Plans" at bounding box center [1022, 209] width 171 height 21
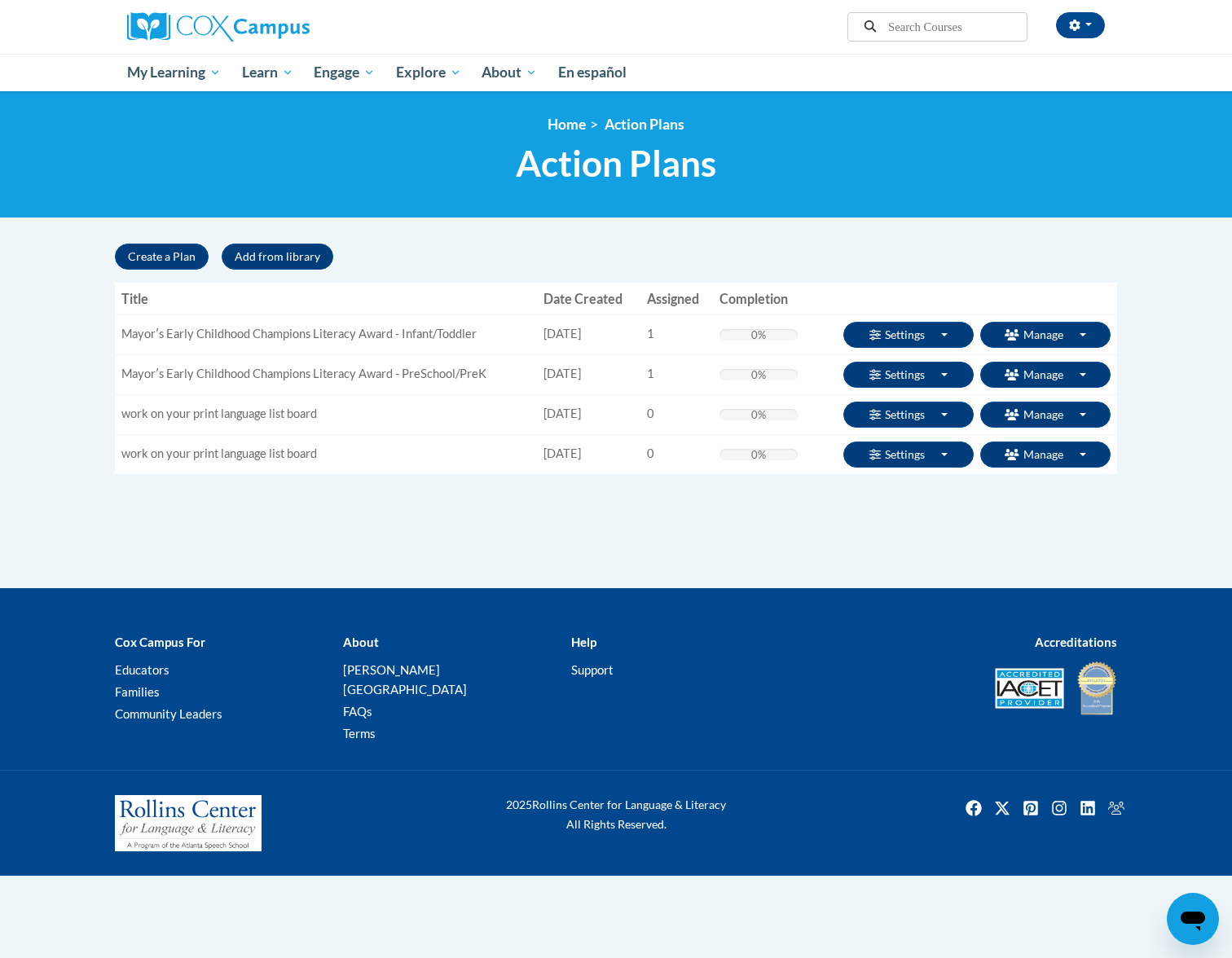
click at [780, 520] on div "Supervisor Modal Window Search Search « 1" at bounding box center [616, 415] width 1027 height 345
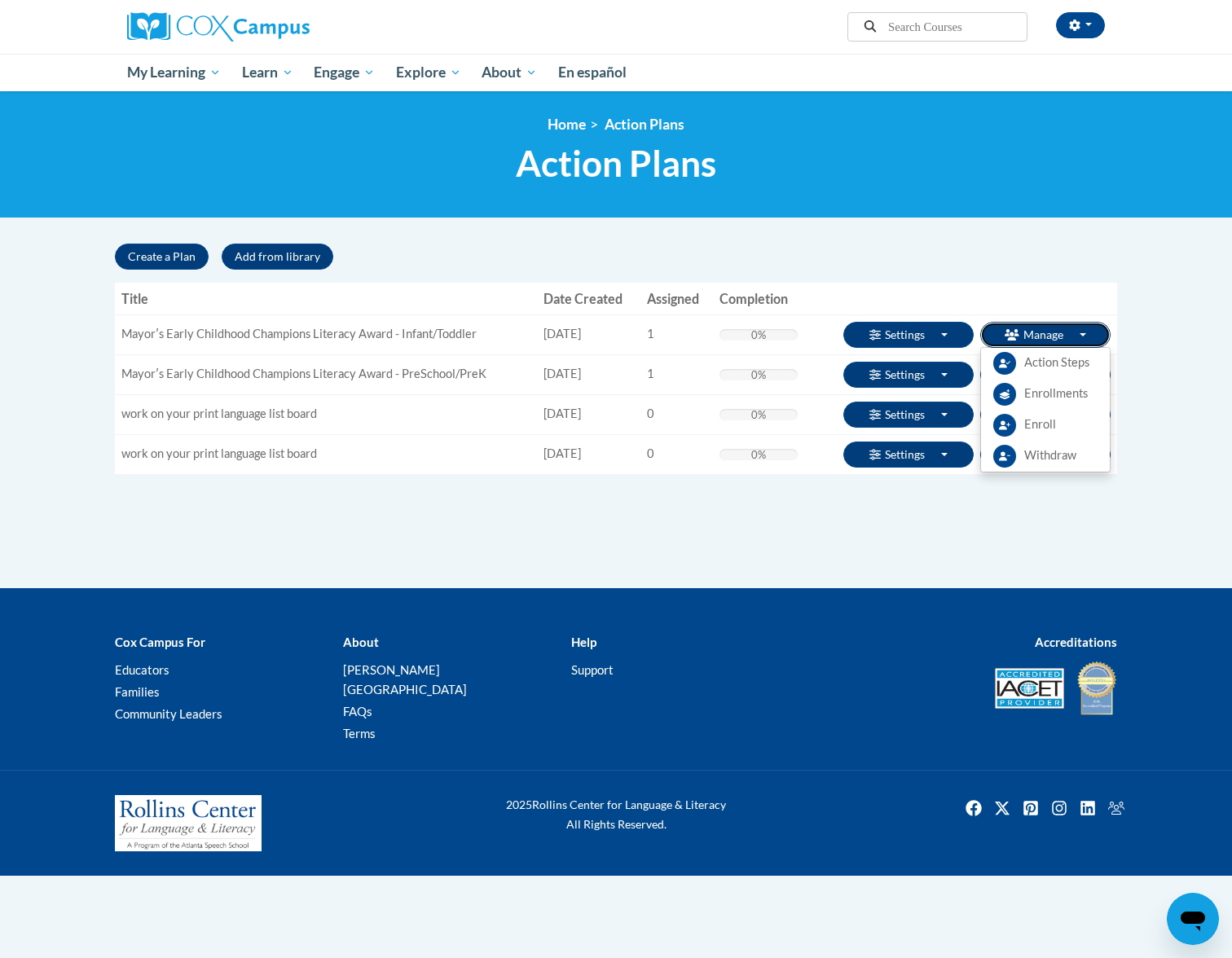
click at [1050, 328] on button "Manage Toggle Dropdown" at bounding box center [1046, 335] width 130 height 26
click at [1048, 421] on span "Enroll" at bounding box center [1040, 424] width 32 height 17
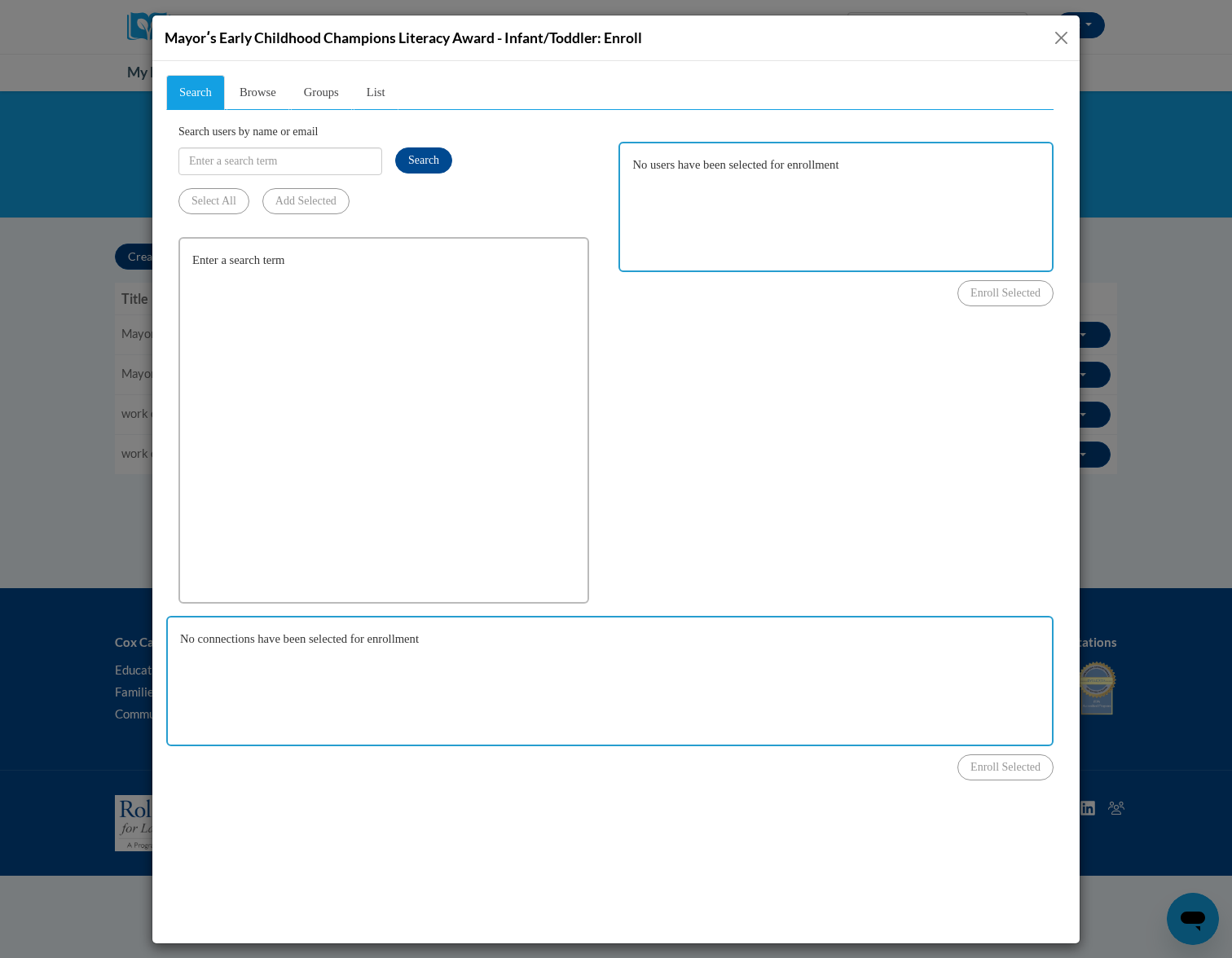
click at [289, 155] on input "Search users by name or email" at bounding box center [280, 161] width 204 height 28
type input "Amanda.rivera@whitefoord.org"
click at [438, 157] on span "Search" at bounding box center [424, 159] width 31 height 12
click at [265, 89] on span "Browse" at bounding box center [258, 91] width 37 height 13
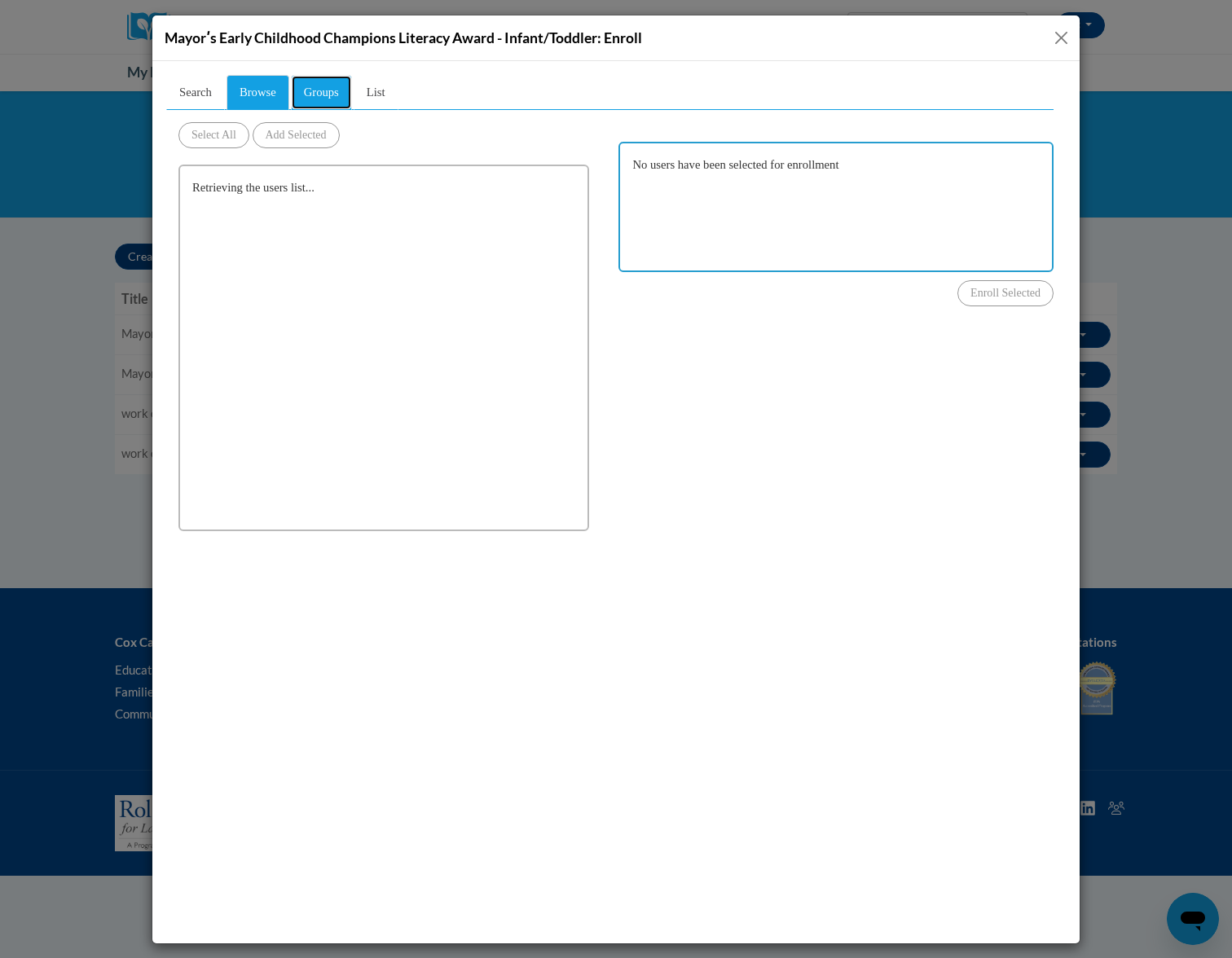
click at [316, 93] on span "Groups" at bounding box center [321, 91] width 35 height 13
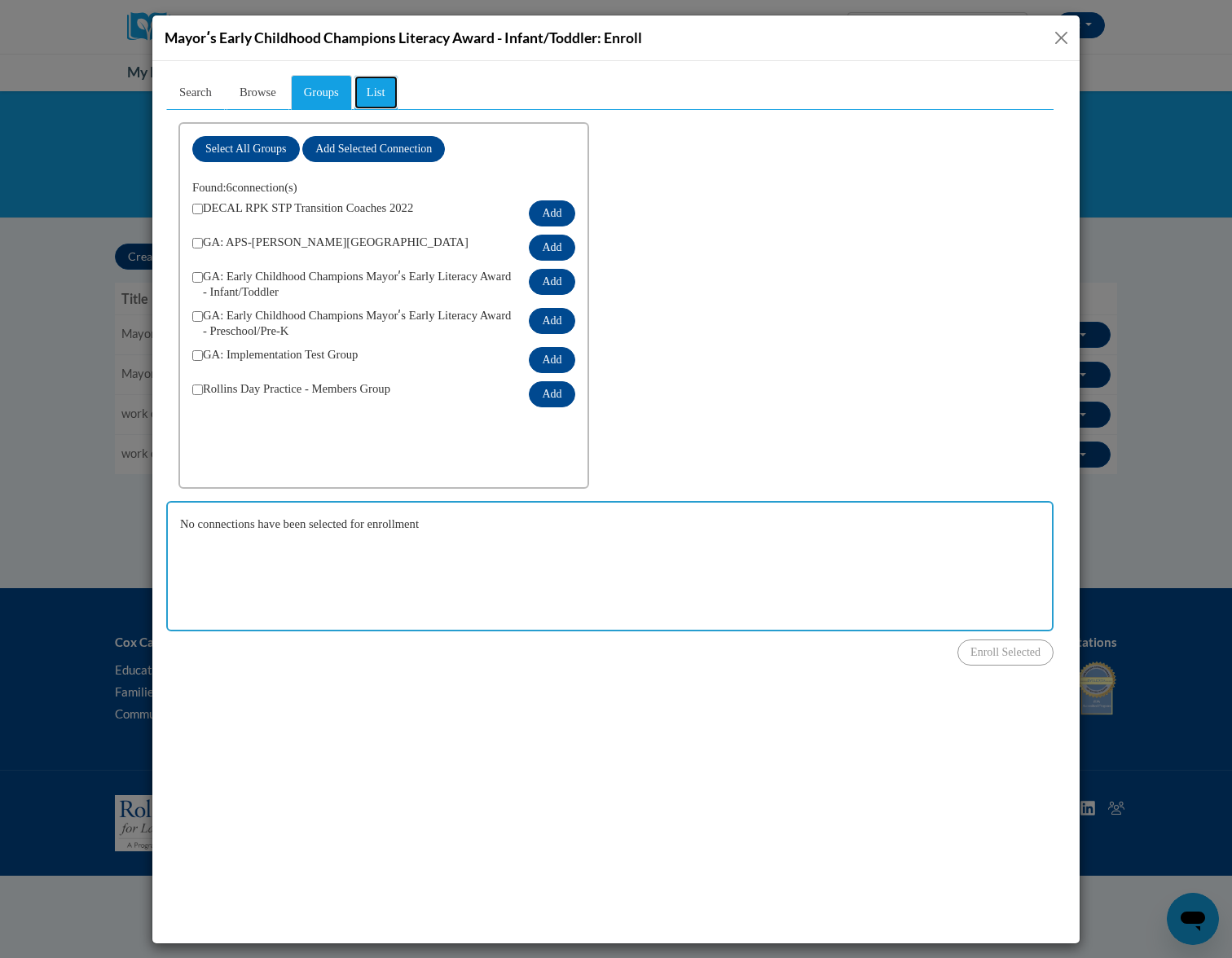
click at [376, 95] on link "List" at bounding box center [376, 91] width 45 height 35
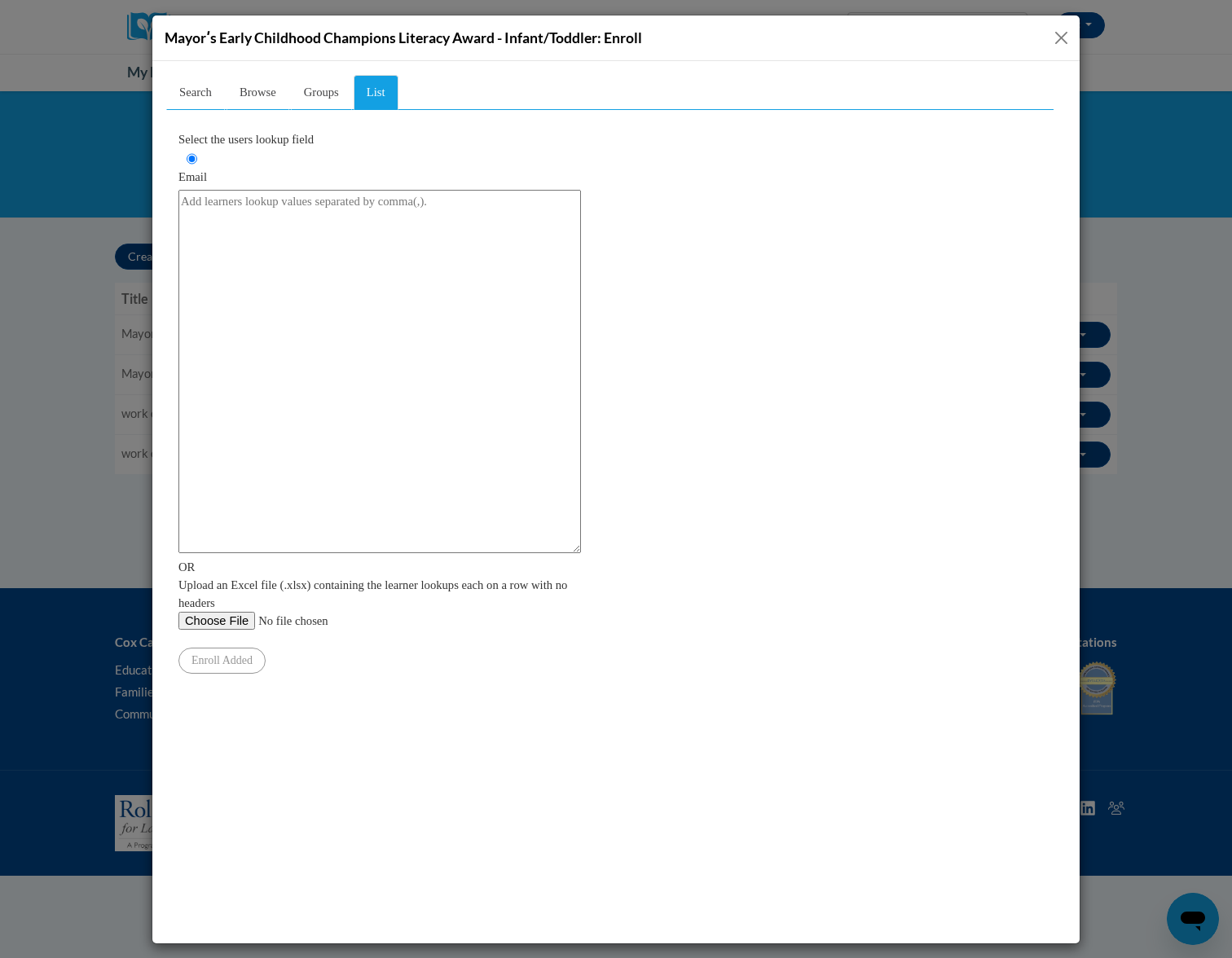
drag, startPoint x: 1066, startPoint y: 33, endPoint x: 901, endPoint y: 57, distance: 166.7
click at [1066, 33] on button "Close" at bounding box center [1061, 38] width 21 height 21
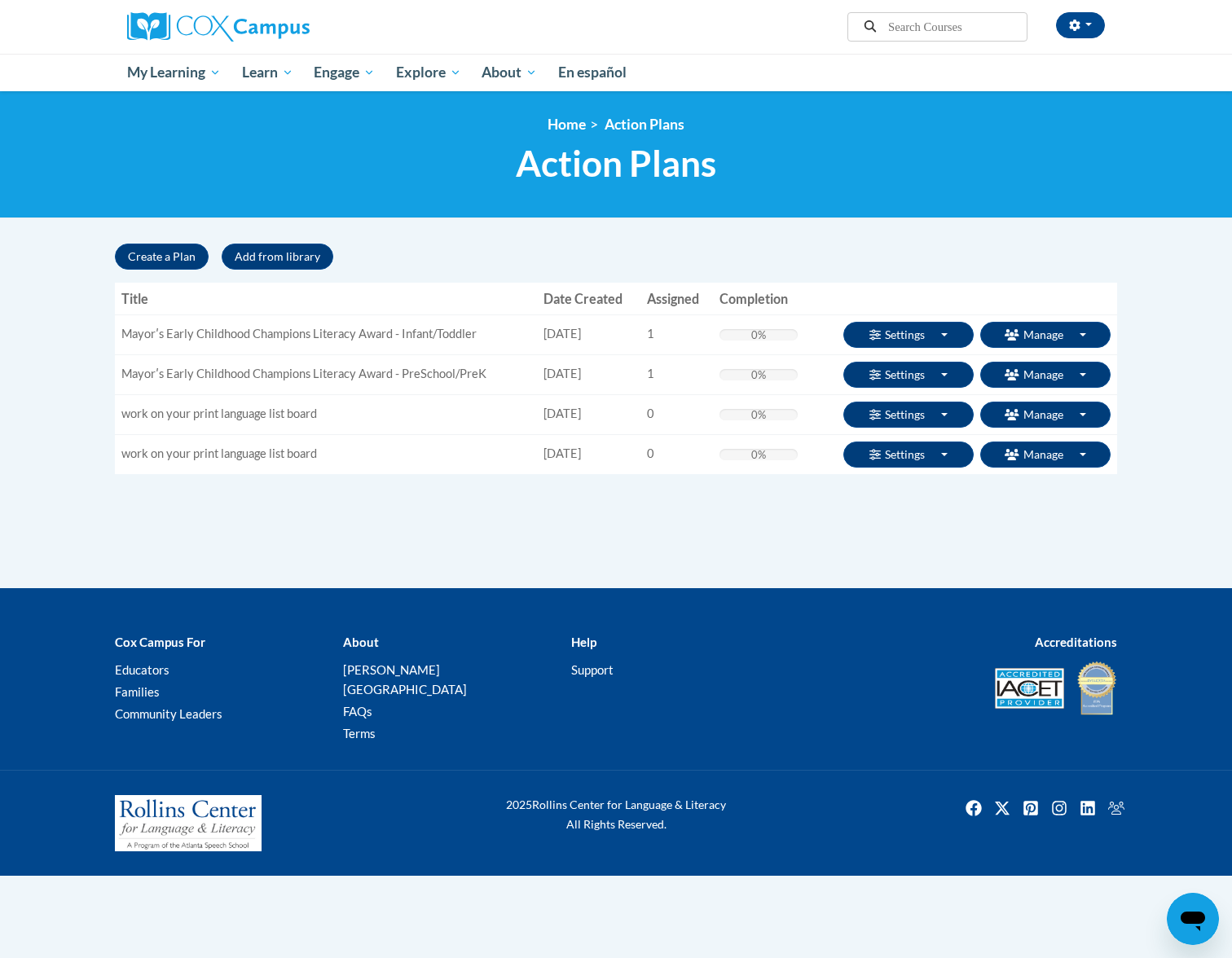
click at [1119, 176] on div "<en>Home</en><fr>Accueil</fr><de>Zuhause</de><it>Casa</it><es>Casa</es><pt>Casa…" at bounding box center [616, 154] width 1027 height 77
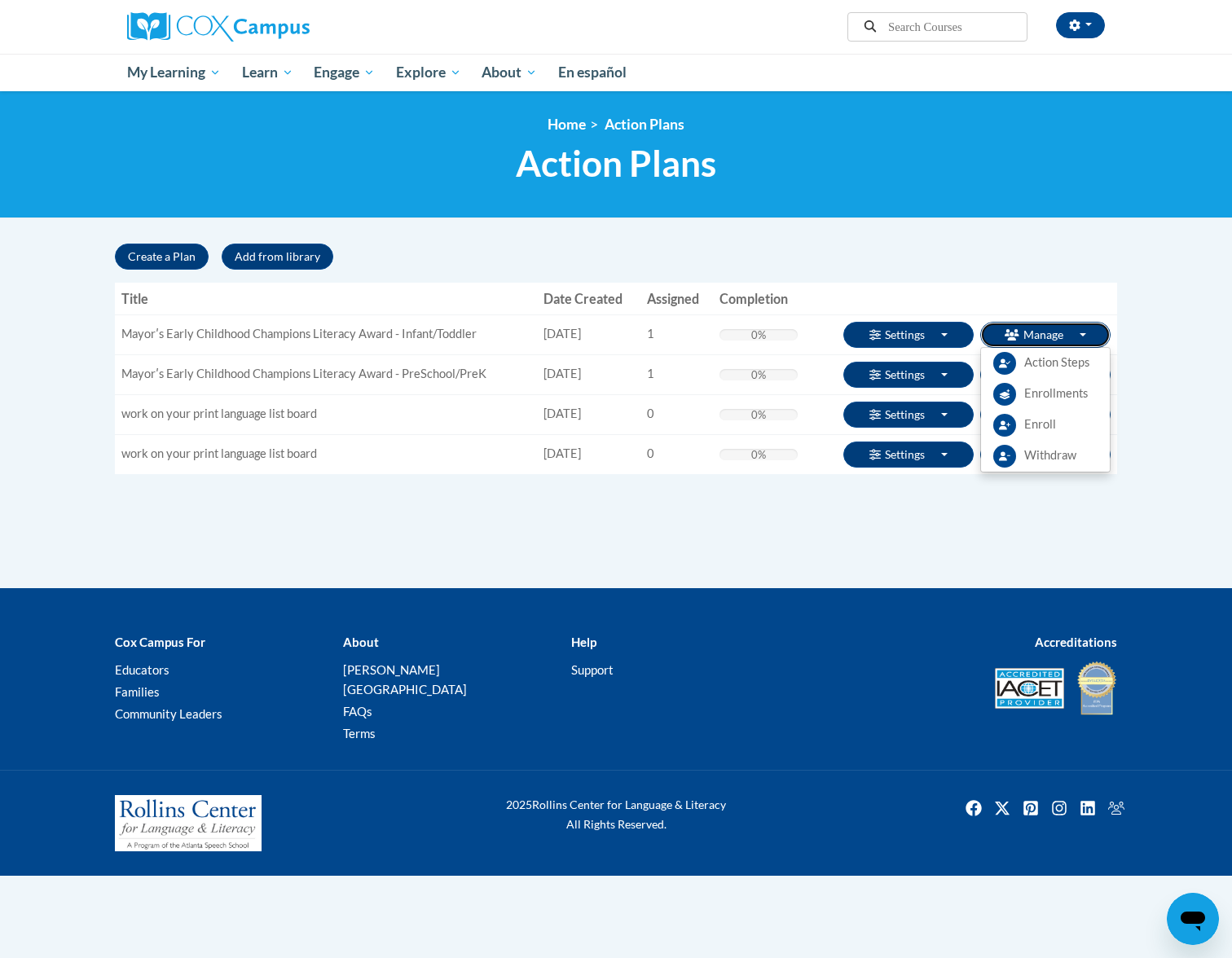
click at [1064, 331] on button "Manage Toggle Dropdown" at bounding box center [1046, 335] width 130 height 26
click at [1053, 468] on link "Withdraw" at bounding box center [1046, 456] width 129 height 31
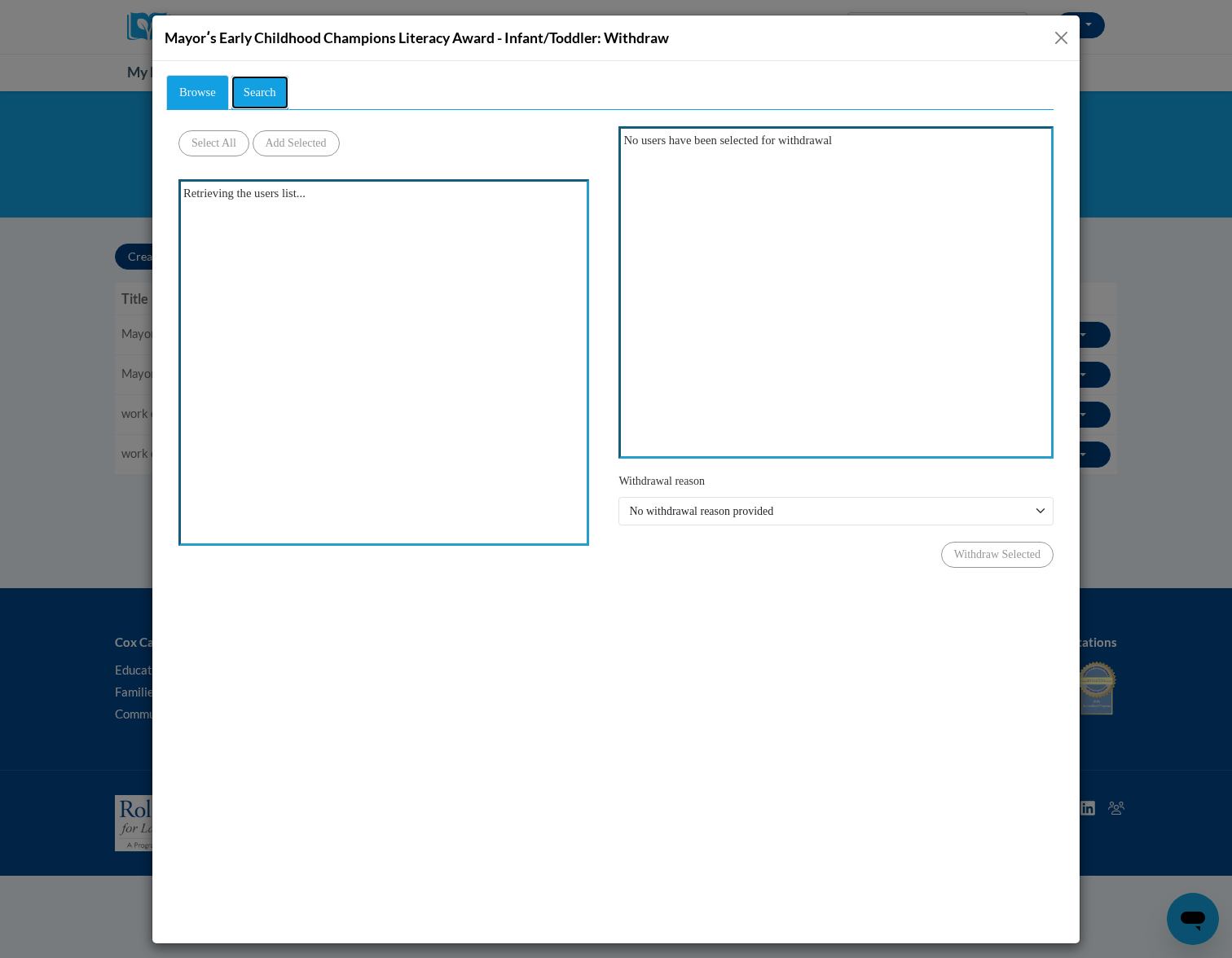
click at [279, 101] on link "Search" at bounding box center [260, 91] width 59 height 35
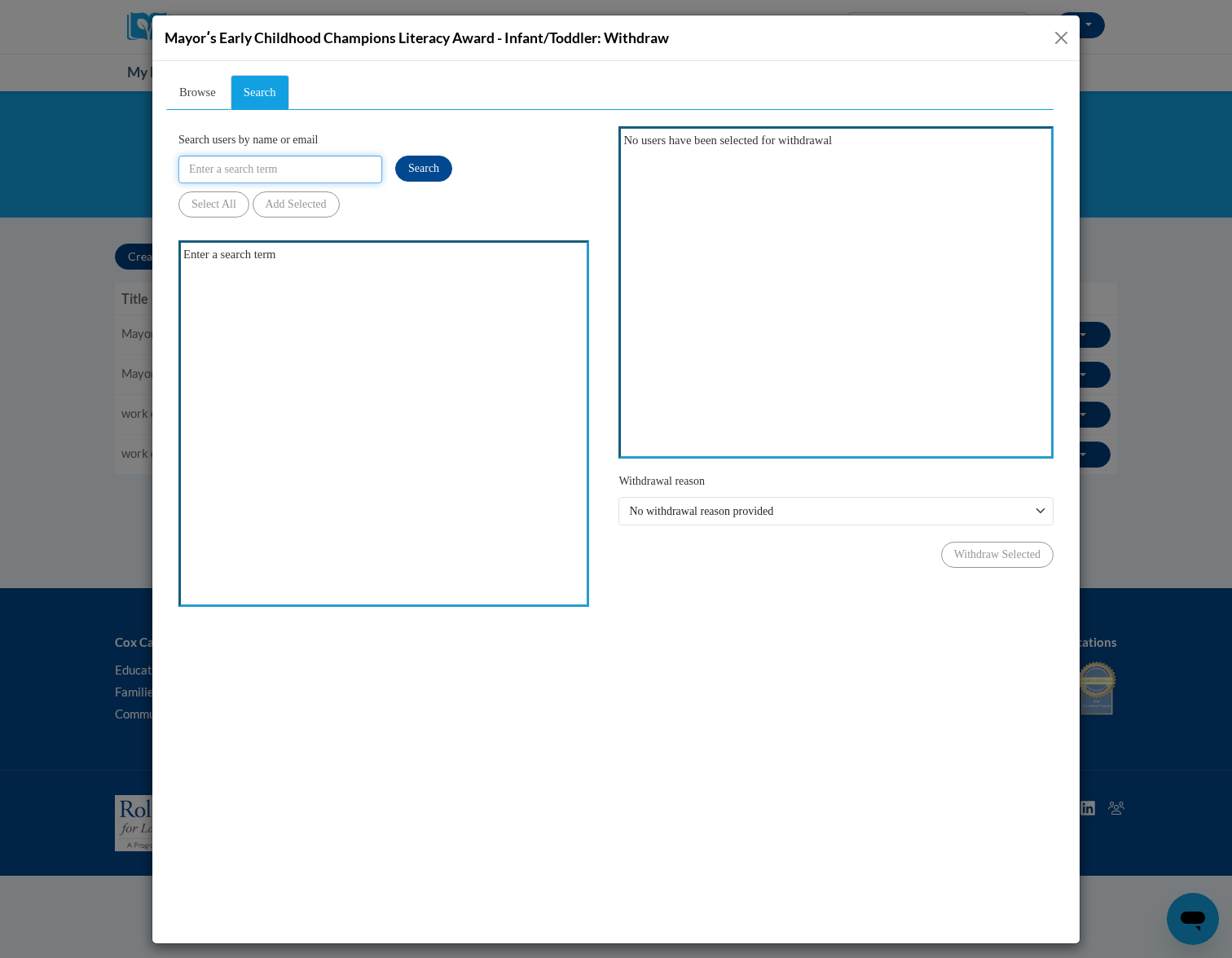
click at [242, 175] on input "Search users by name or email" at bounding box center [280, 169] width 204 height 28
paste input "Amanda.rivera@whitefoord.org"
click at [421, 173] on span "Search" at bounding box center [424, 167] width 31 height 12
click at [1066, 33] on button "Close" at bounding box center [1061, 38] width 21 height 21
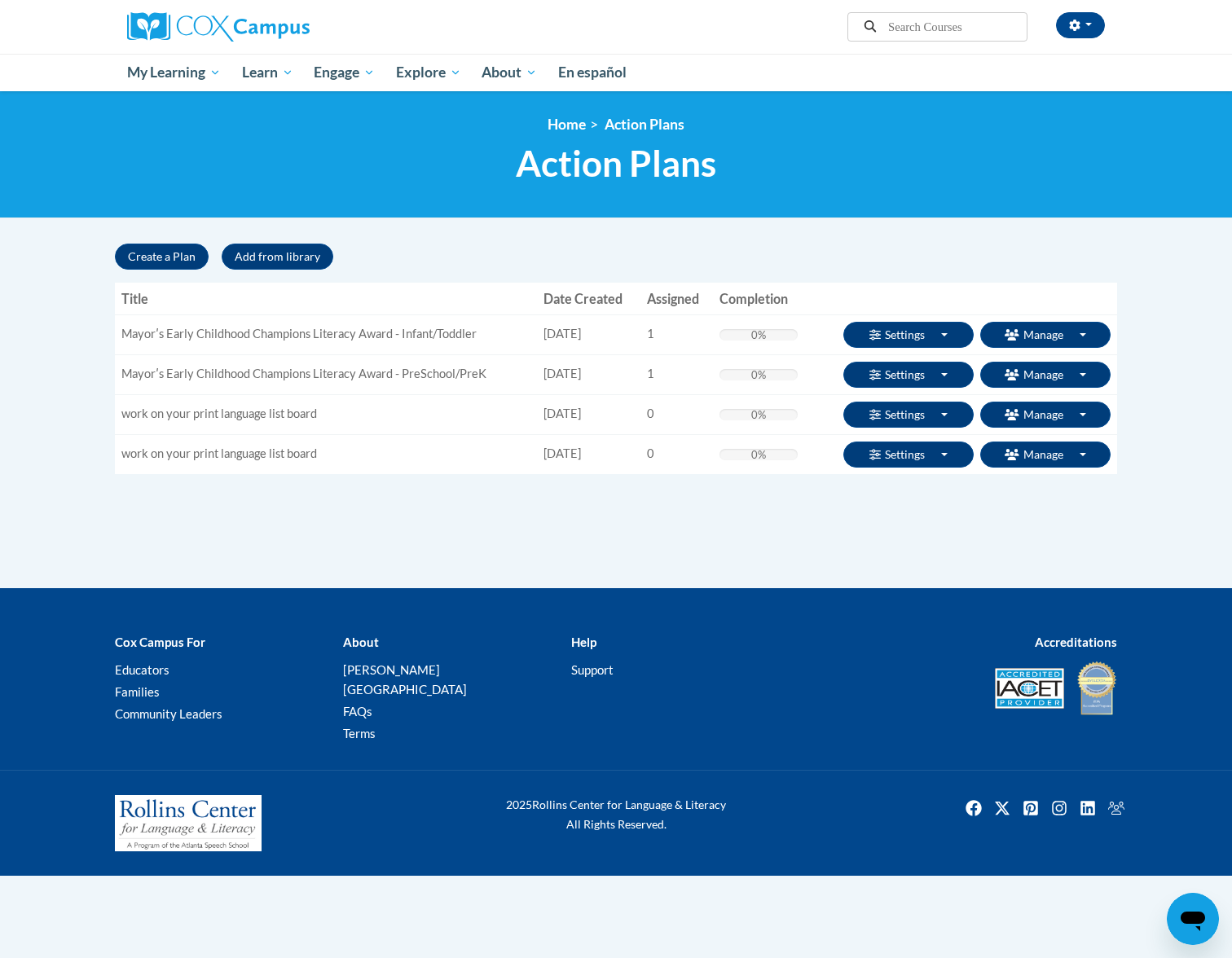
click at [918, 229] on body "Trina Heath (America/New_York UTC-04:00) My Profile Inbox Group Dashboard Actio…" at bounding box center [616, 479] width 1232 height 958
click at [1122, 231] on body "Trina Heath (America/New_York UTC-04:00) My Profile Inbox Group Dashboard Actio…" at bounding box center [616, 479] width 1232 height 958
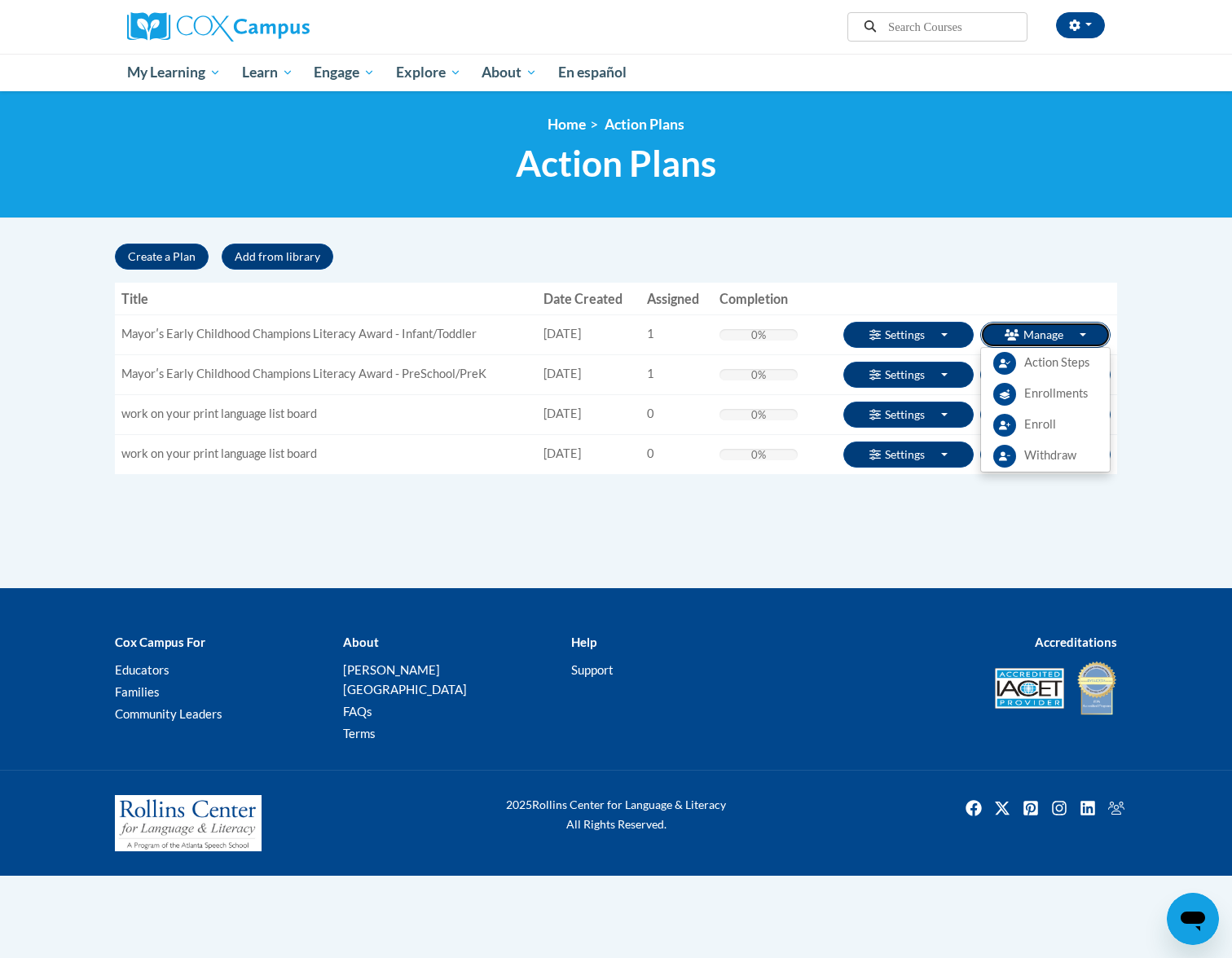
click at [1065, 332] on button "Manage Toggle Dropdown" at bounding box center [1046, 335] width 130 height 26
click at [1047, 456] on span "Withdraw" at bounding box center [1050, 456] width 52 height 17
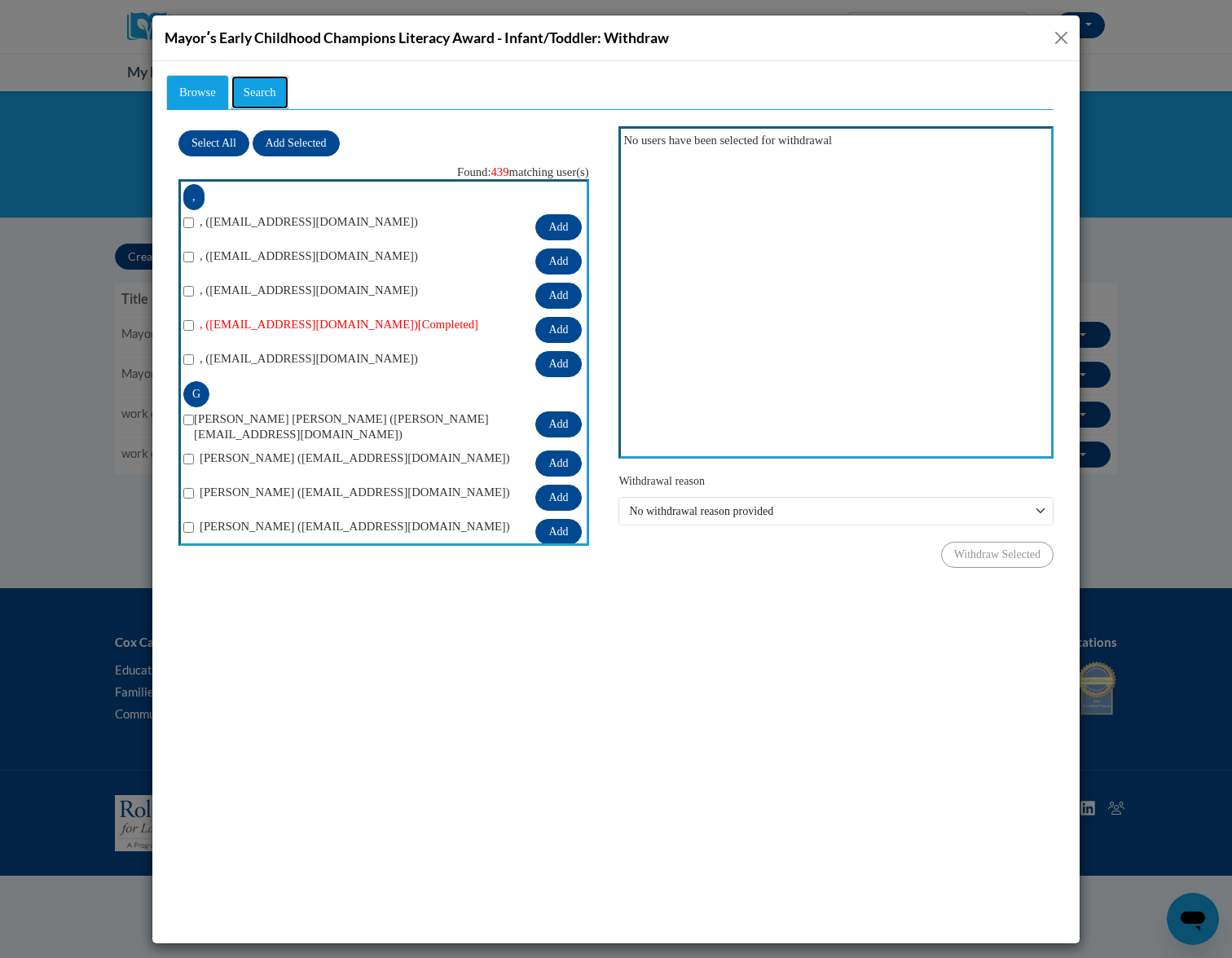
click at [273, 92] on span "Search" at bounding box center [260, 91] width 33 height 13
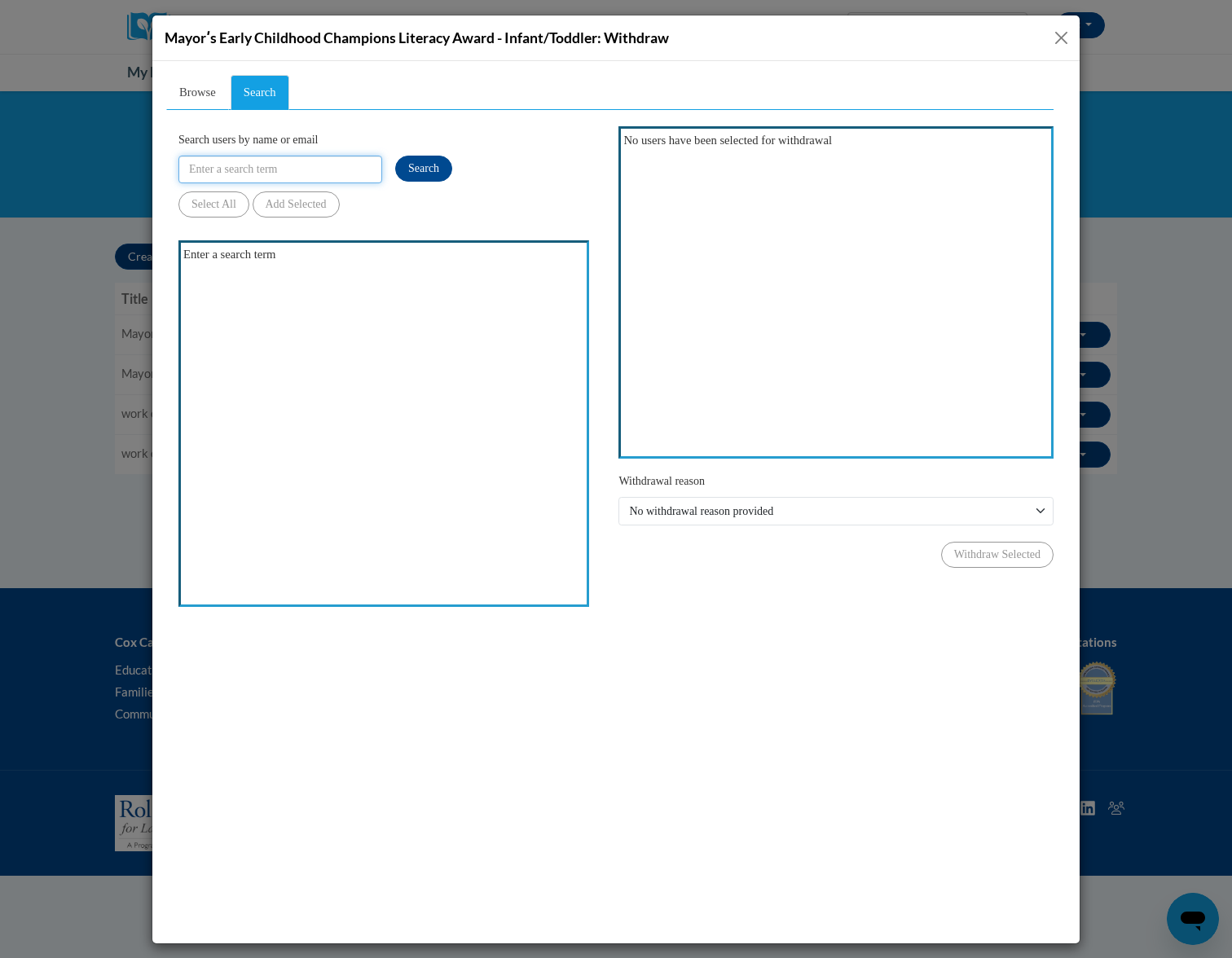
click at [278, 165] on input "Search users by name or email" at bounding box center [280, 169] width 204 height 28
paste input "winnie1601@hotmail.com"
type input "winnie1601@hotmail.com"
click at [410, 161] on span "Search" at bounding box center [424, 167] width 31 height 12
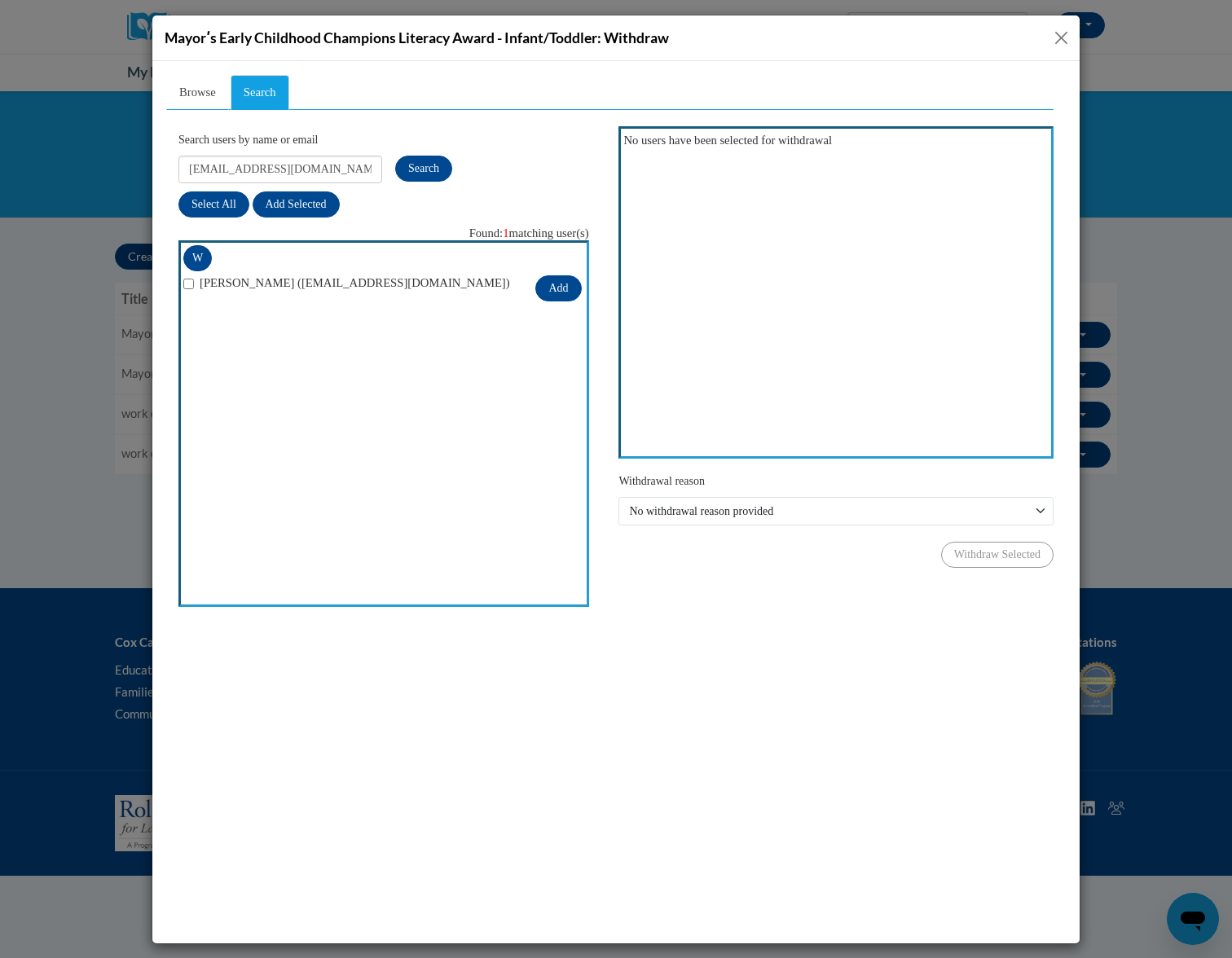
drag, startPoint x: 1060, startPoint y: 30, endPoint x: 887, endPoint y: 138, distance: 203.9
click at [1060, 30] on button "Close" at bounding box center [1061, 38] width 21 height 21
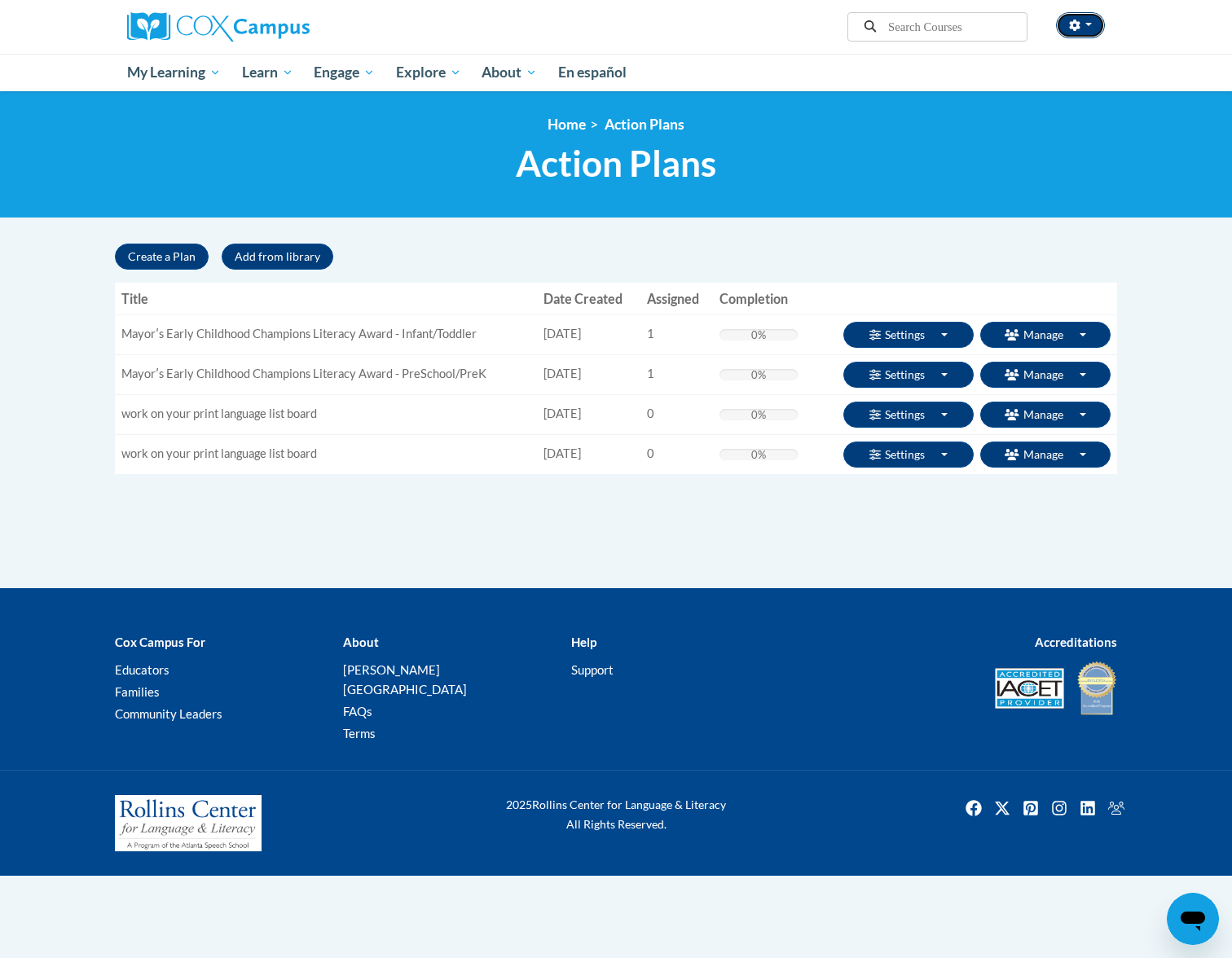
click at [1073, 30] on icon "button" at bounding box center [1074, 26] width 11 height 12
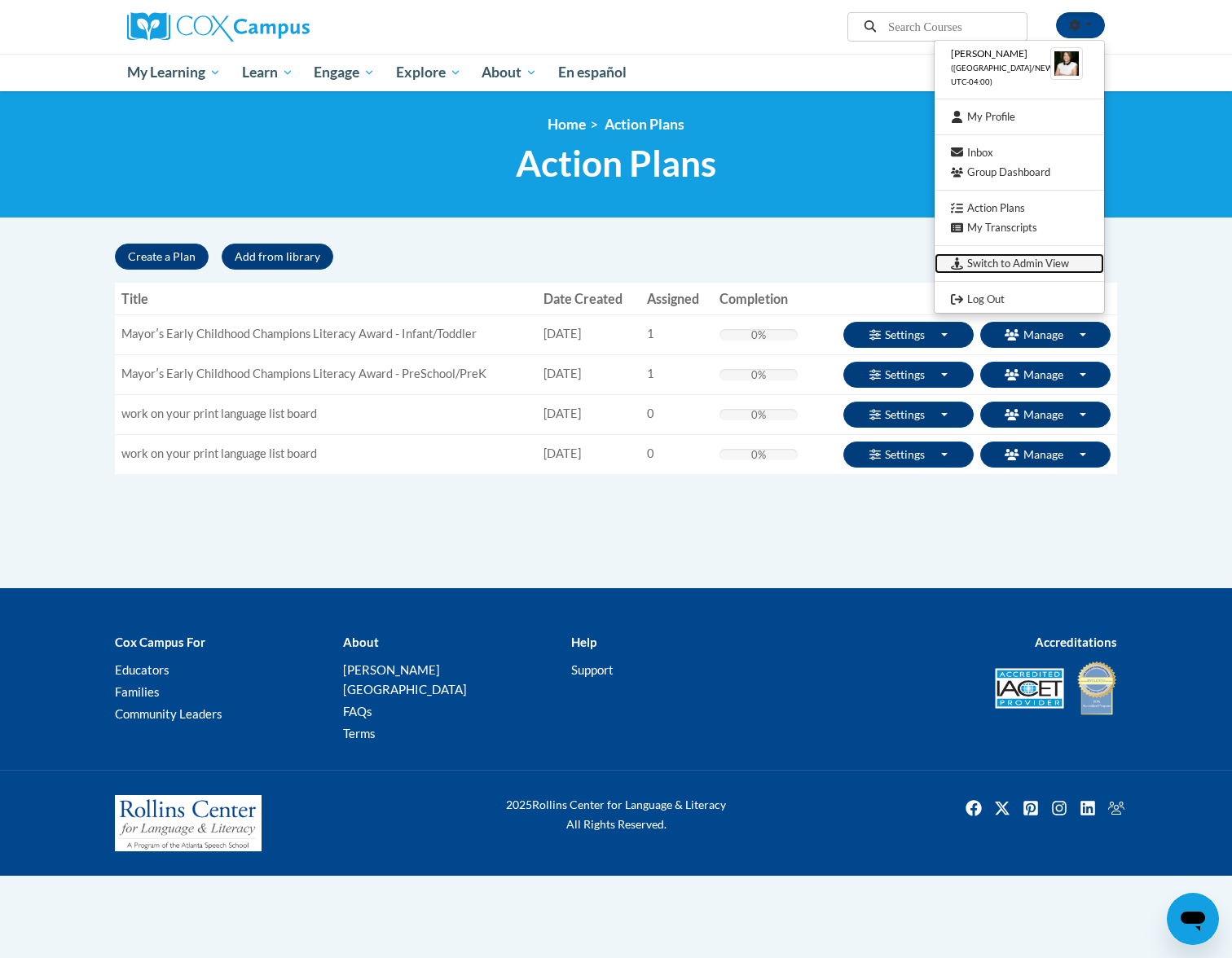
click at [1022, 262] on link "Switch to Admin View" at bounding box center [1019, 264] width 170 height 21
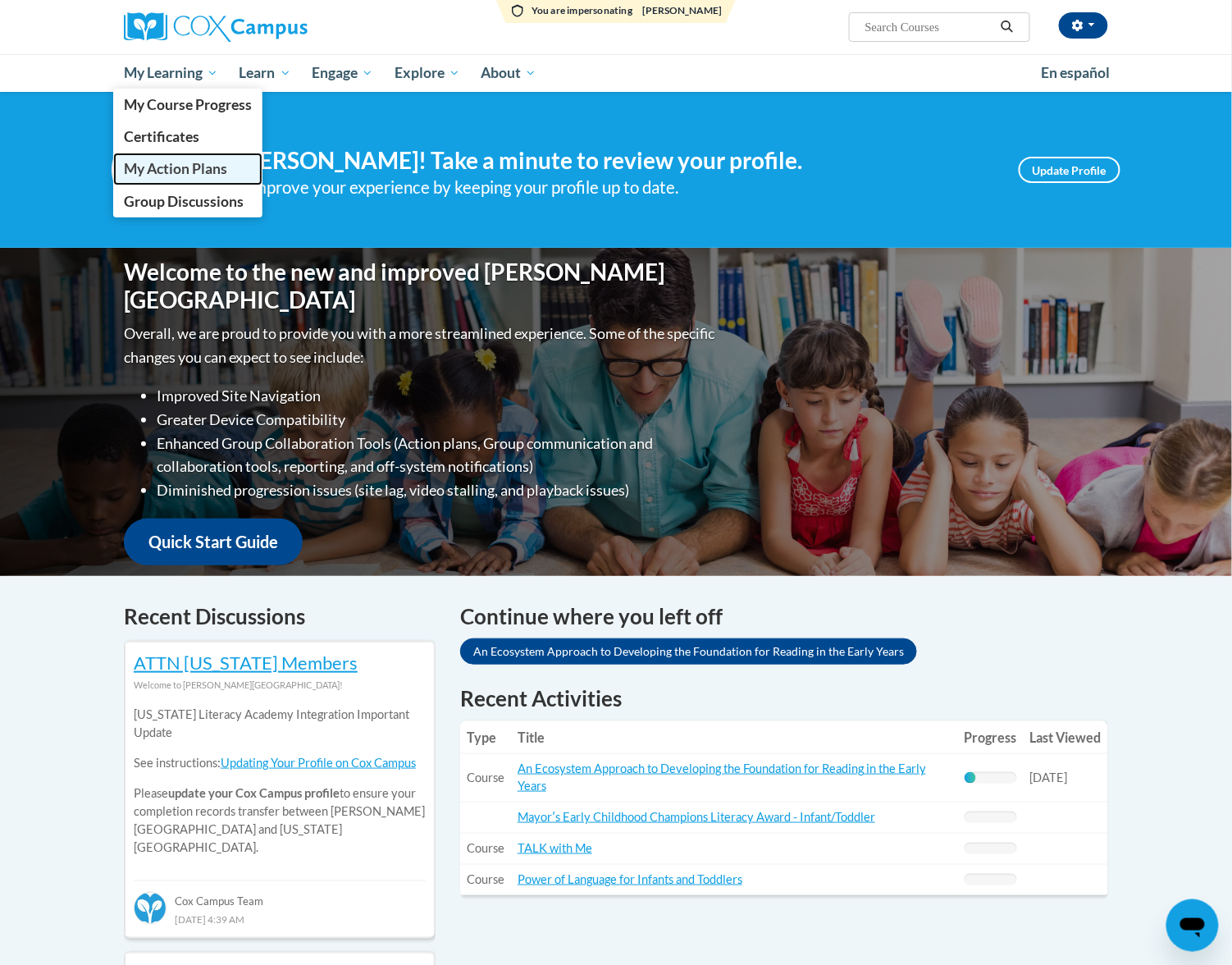
click at [171, 162] on span "My Action Plans" at bounding box center [175, 168] width 104 height 17
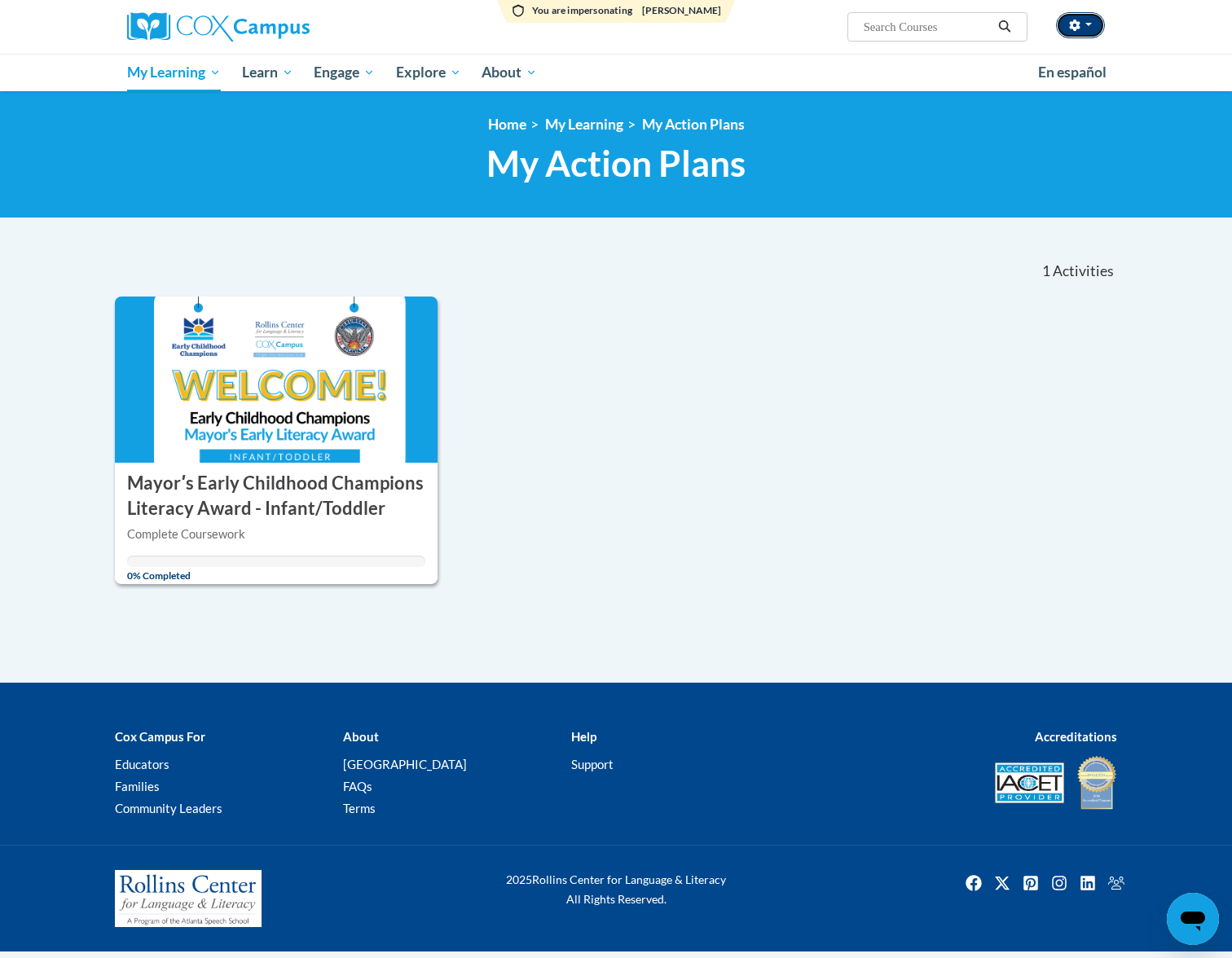
click at [1080, 23] on icon "button" at bounding box center [1075, 26] width 12 height 12
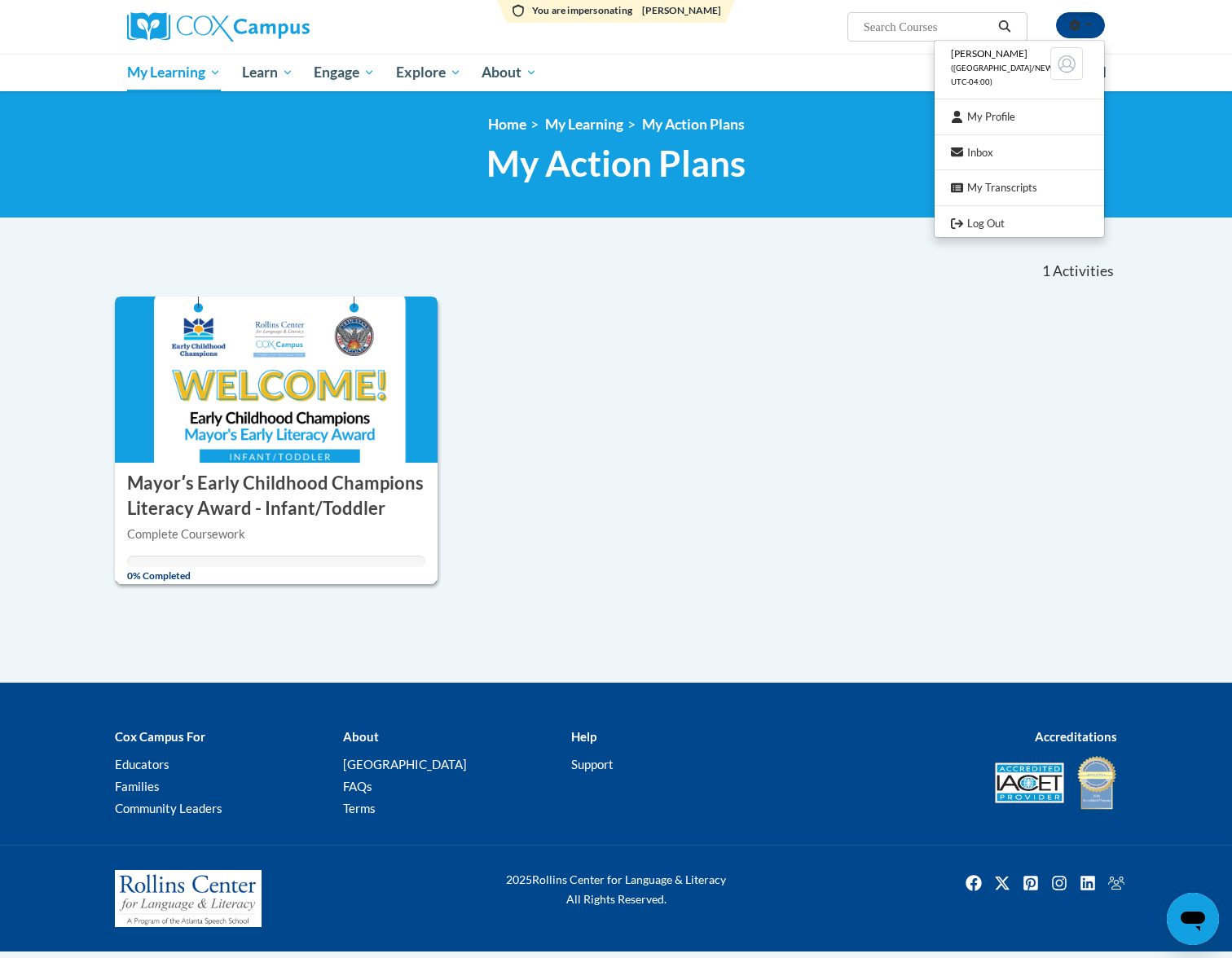
click at [332, 326] on img at bounding box center [276, 380] width 323 height 166
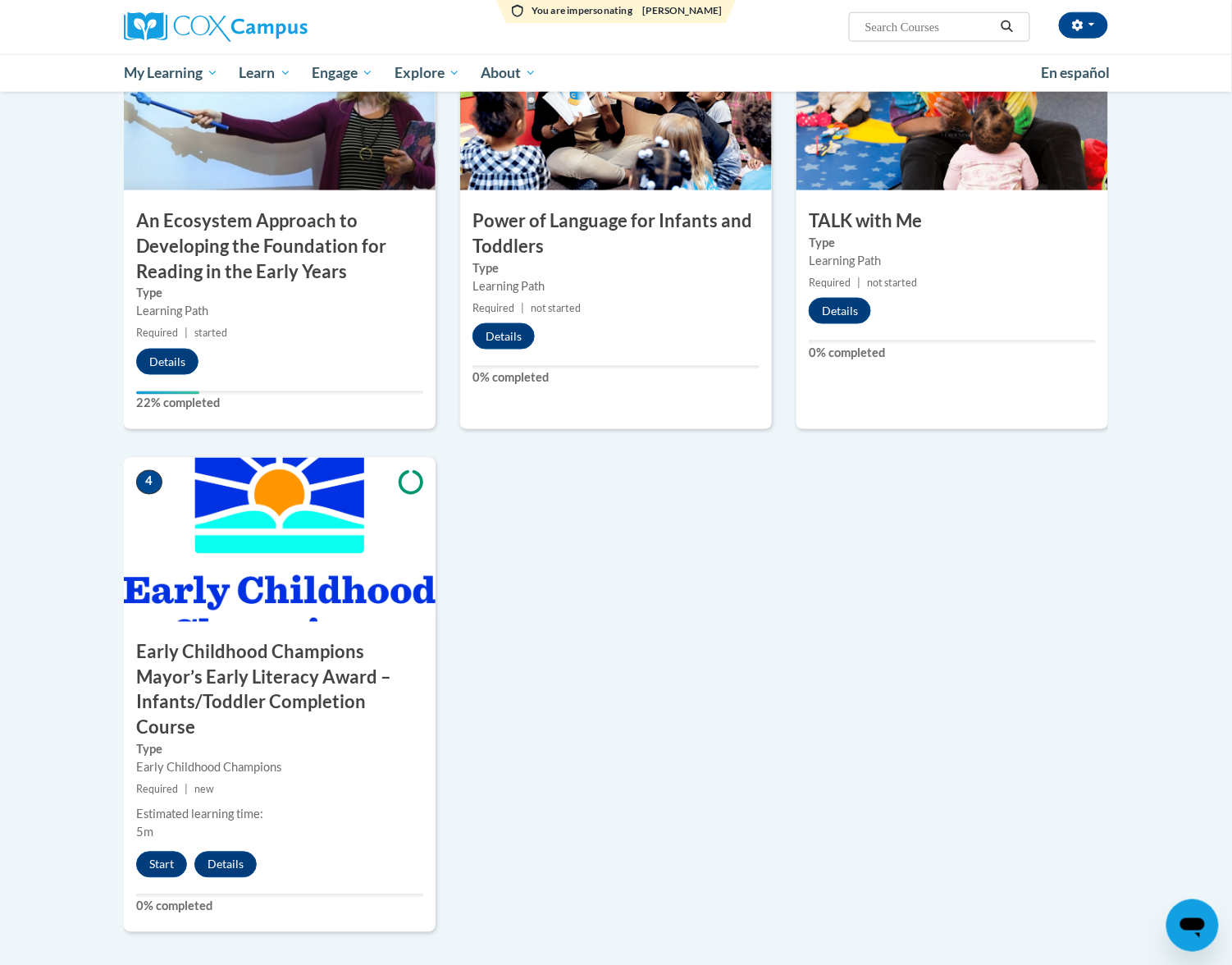
scroll to position [110, 0]
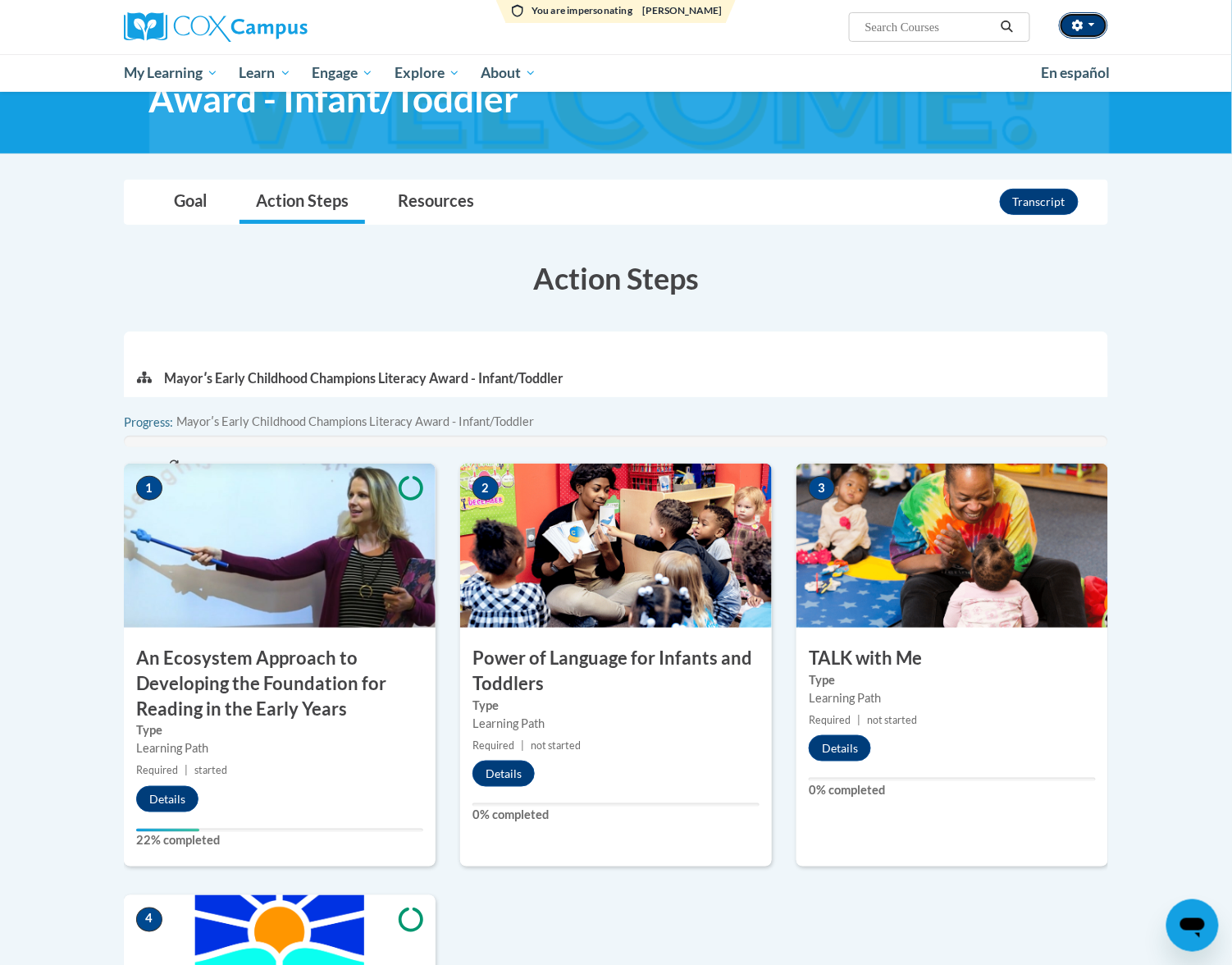
click at [1081, 28] on icon "button" at bounding box center [1078, 26] width 11 height 12
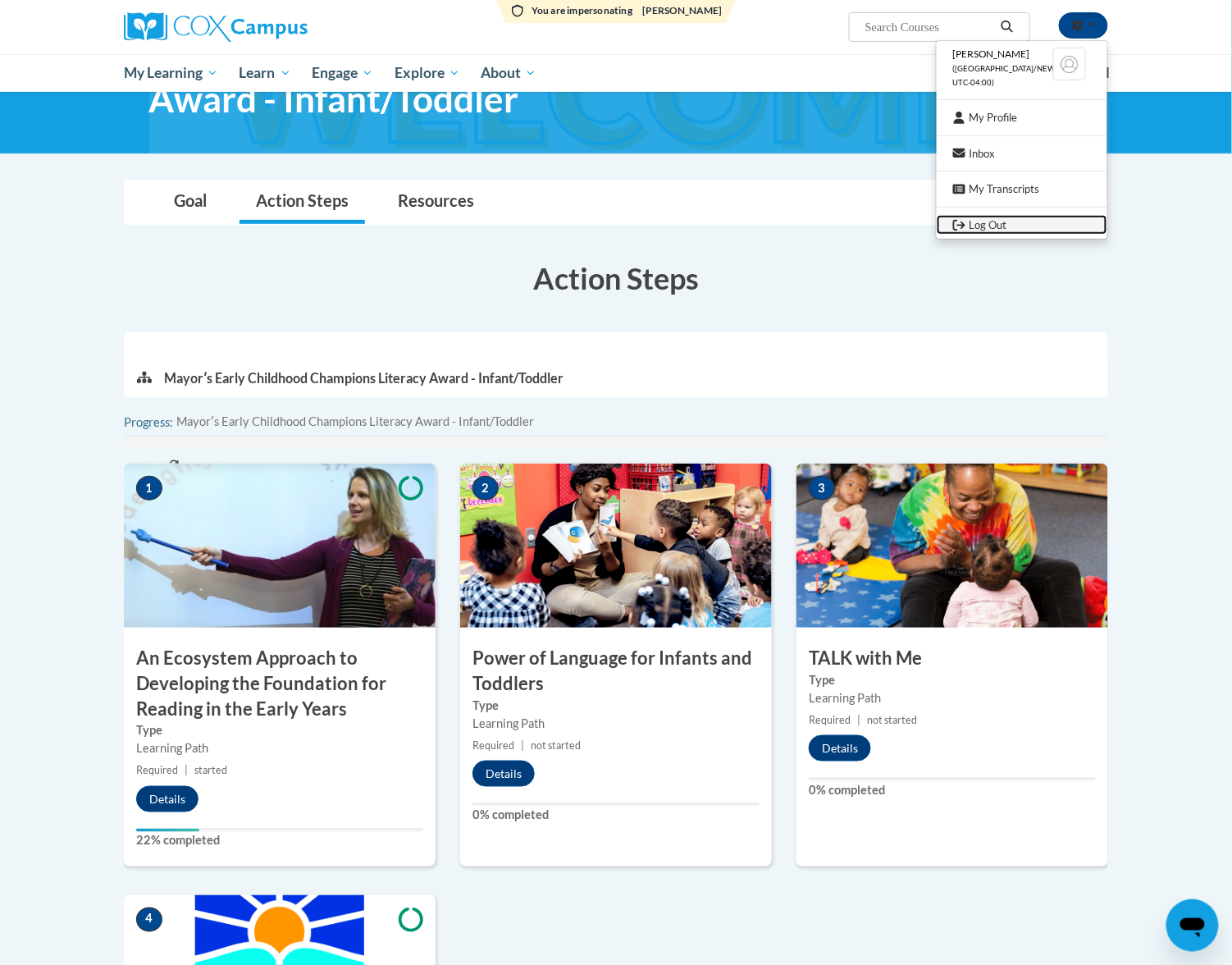
click at [1010, 218] on link "Log Out" at bounding box center [1022, 225] width 171 height 21
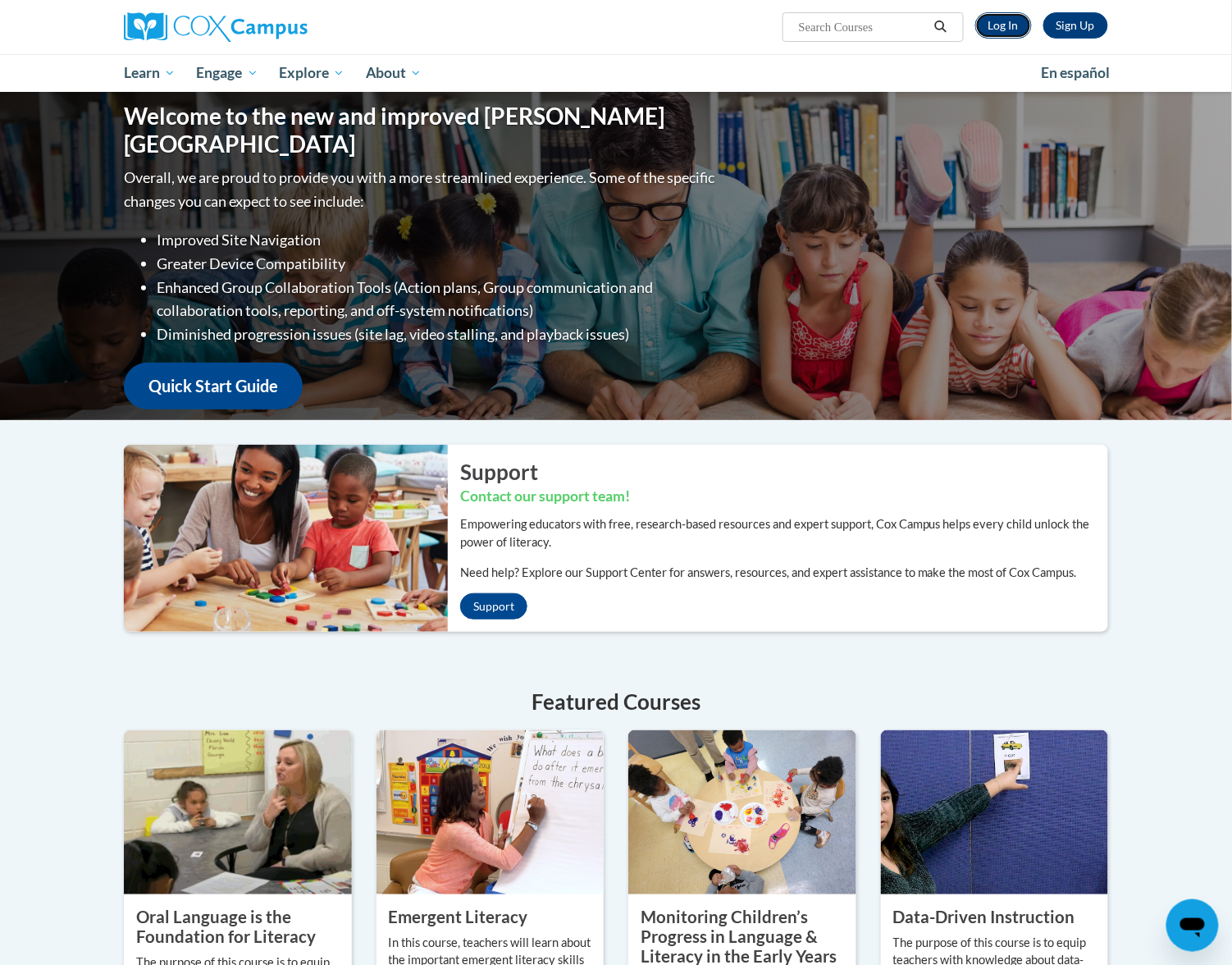
click at [1002, 22] on link "Log In" at bounding box center [1004, 26] width 56 height 27
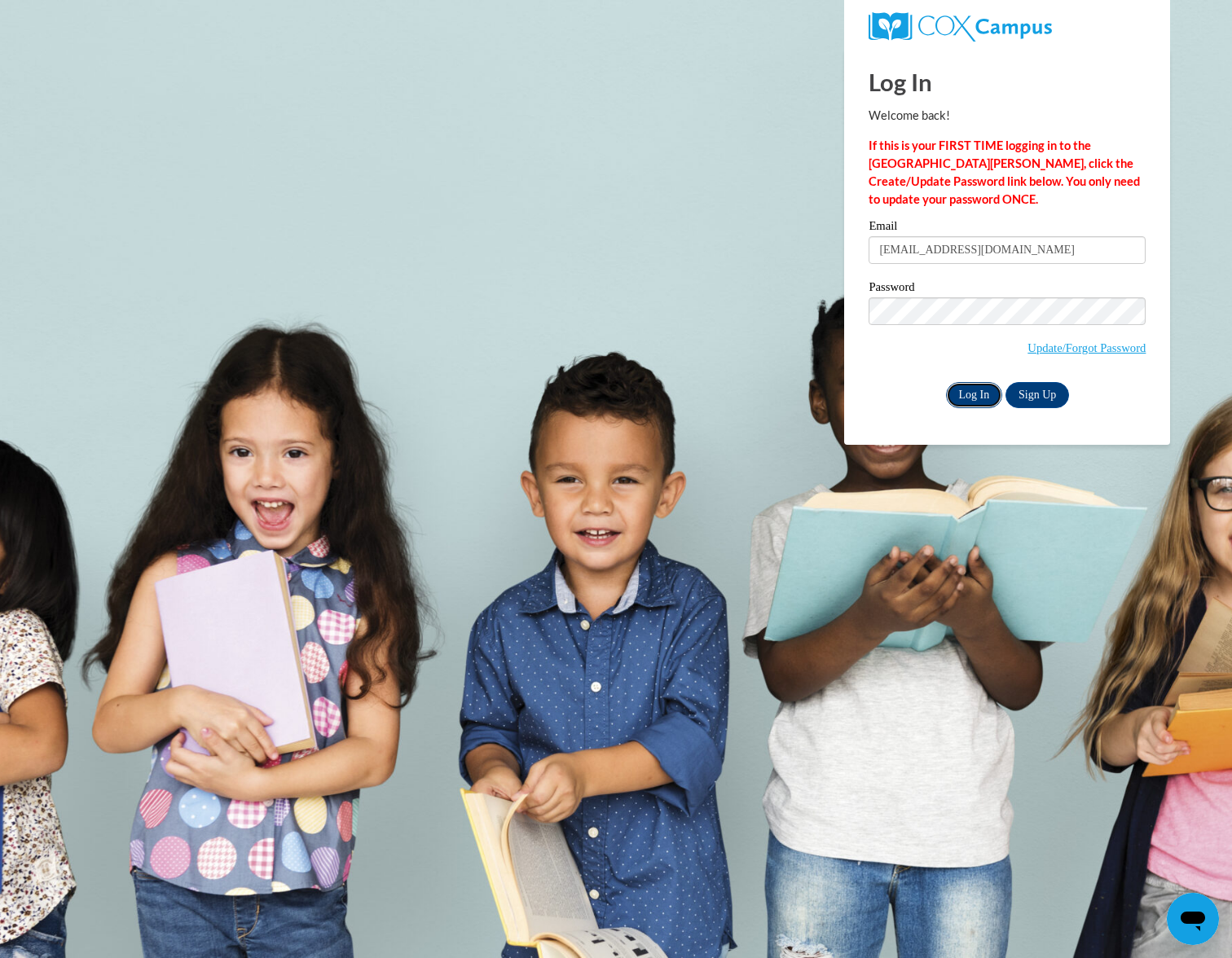
click at [963, 395] on input "Log In" at bounding box center [974, 395] width 57 height 26
